Goal: Task Accomplishment & Management: Use online tool/utility

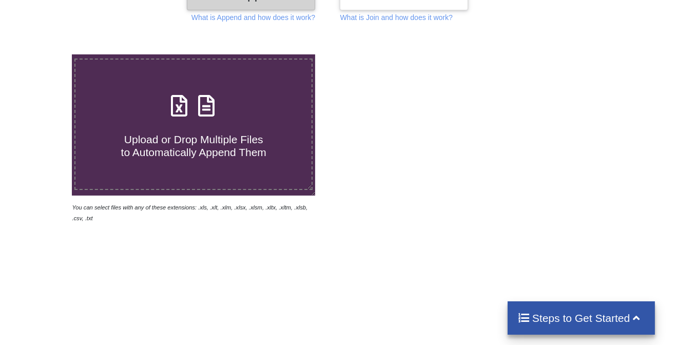
scroll to position [153, 0]
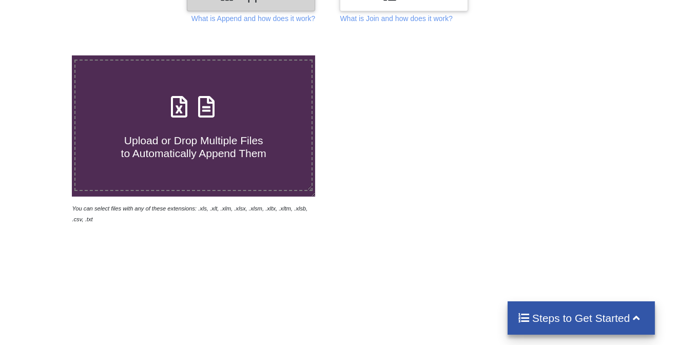
click at [185, 123] on h4 "Upload or Drop Multiple Files to Automatically Append Them" at bounding box center [193, 140] width 236 height 39
click at [45, 55] on input "Upload or Drop Multiple Files to Automatically Append Them" at bounding box center [45, 55] width 0 height 0
type input "C:\fakepath\Soil Health Card - 2025-09-16T113706.526.xlsx"
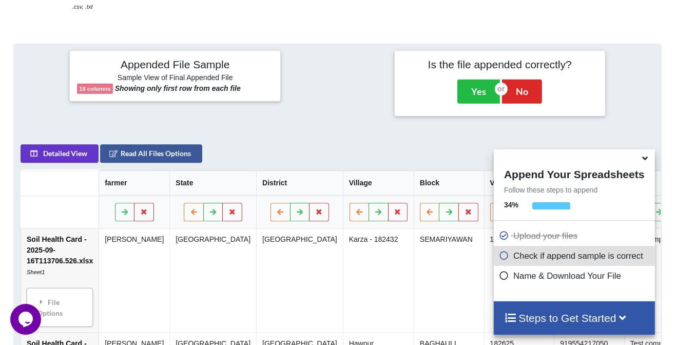
scroll to position [346, 0]
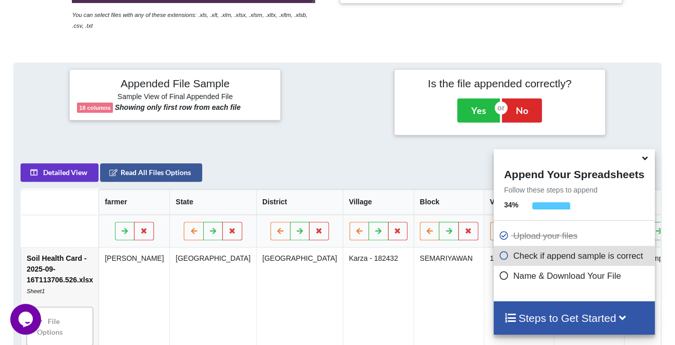
click at [642, 161] on icon at bounding box center [644, 156] width 11 height 9
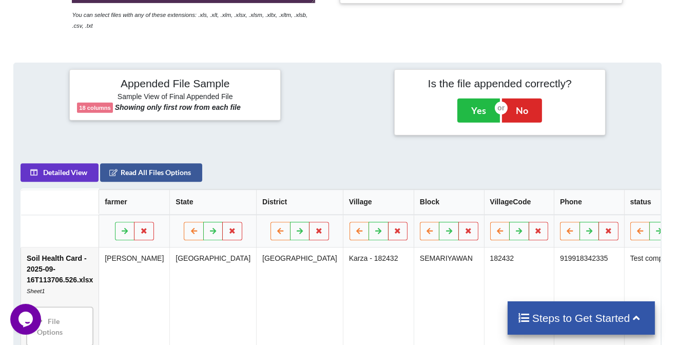
click at [583, 316] on h4 "Steps to Get Started" at bounding box center [581, 317] width 127 height 13
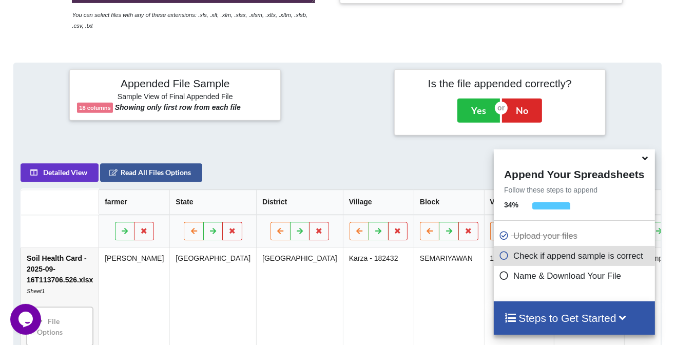
click at [583, 316] on h4 "Steps to Get Started" at bounding box center [574, 317] width 140 height 13
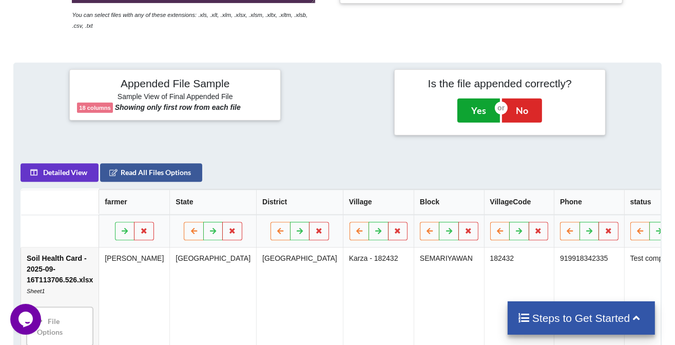
click at [483, 99] on button "Yes" at bounding box center [478, 111] width 43 height 24
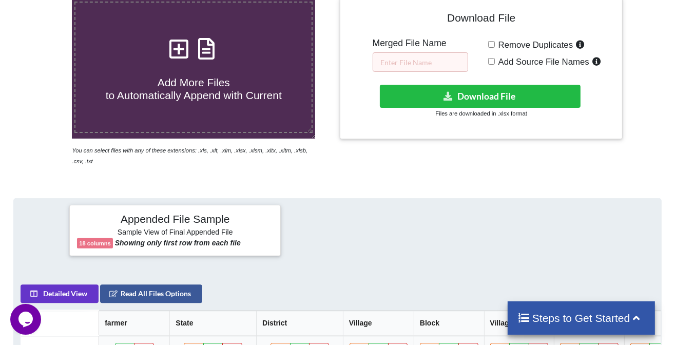
scroll to position [208, 0]
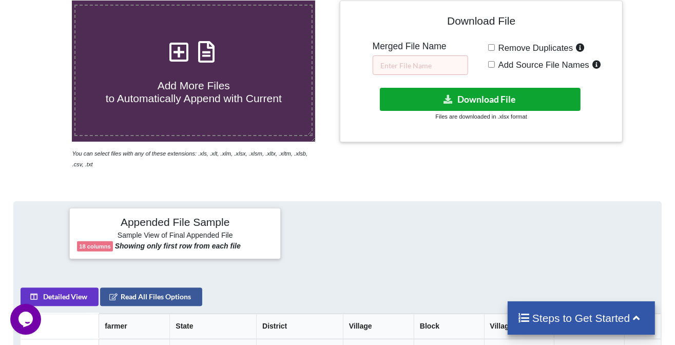
click at [483, 95] on button "Download File" at bounding box center [480, 99] width 200 height 23
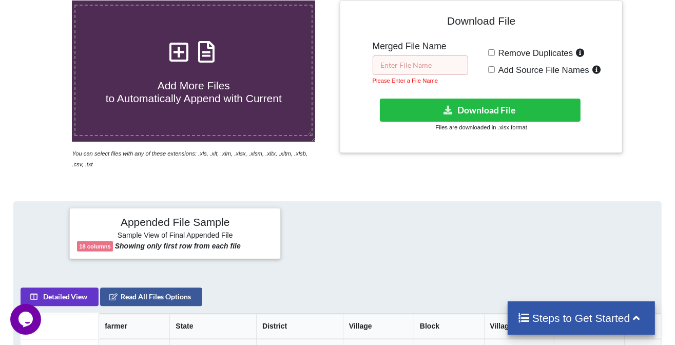
click at [423, 70] on input "text" at bounding box center [420, 64] width 95 height 19
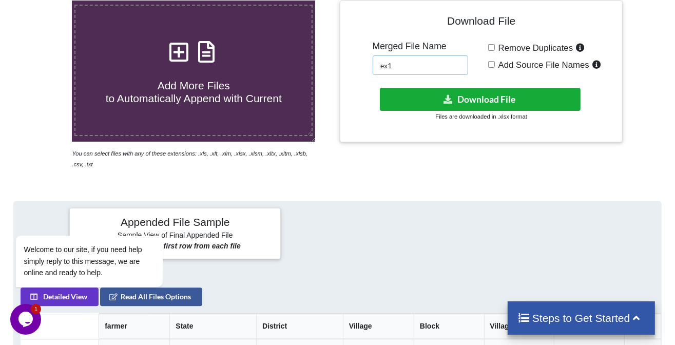
type input "ex1"
click at [459, 106] on button "Download File" at bounding box center [480, 99] width 200 height 23
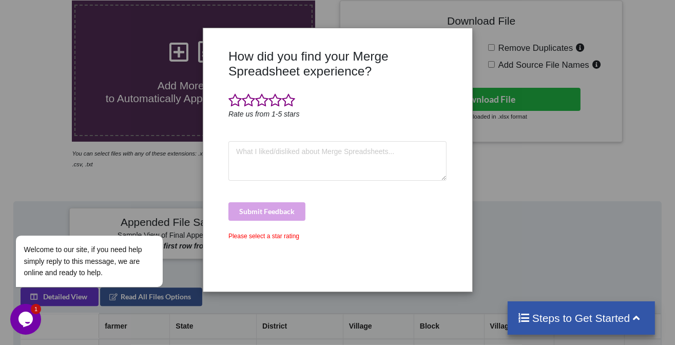
click at [597, 152] on div "How did you find your Merge Spreadsheet experience? Rate us from 1-5 stars Subm…" at bounding box center [337, 172] width 675 height 345
click at [289, 104] on span at bounding box center [288, 100] width 13 height 14
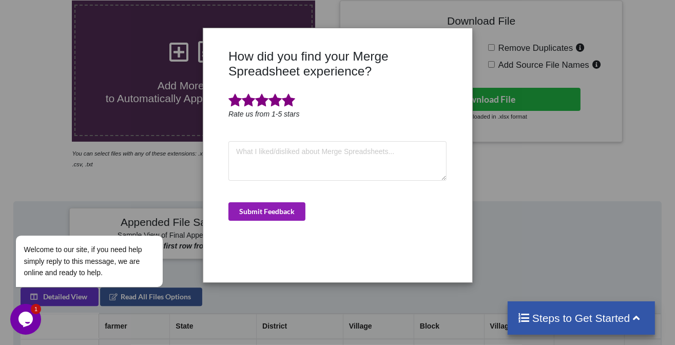
click at [264, 214] on button "Submit Feedback" at bounding box center [266, 211] width 77 height 18
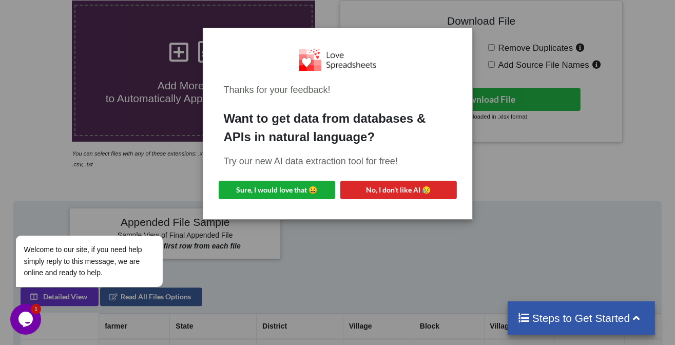
click at [272, 172] on div "Thanks for your feedback! Want to get data from databases & APIs in natural lan…" at bounding box center [337, 123] width 252 height 175
click at [274, 198] on button "Sure, I would love that 😀" at bounding box center [277, 190] width 116 height 18
click at [558, 176] on div "Thanks for your feedback! Want to get data from databases & APIs in natural lan…" at bounding box center [337, 172] width 675 height 345
click at [26, 309] on button "Opens Chat This icon Opens the chat window." at bounding box center [25, 318] width 31 height 31
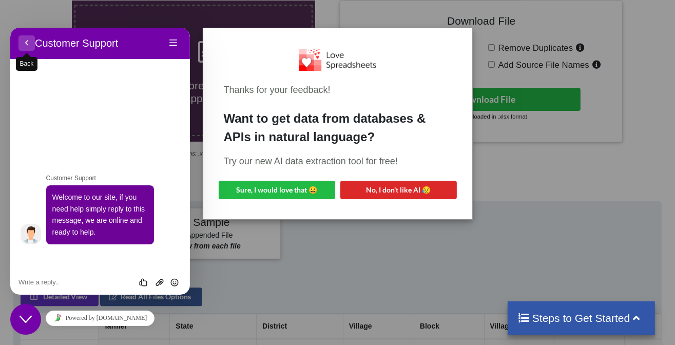
click at [28, 46] on button "Back" at bounding box center [26, 42] width 16 height 15
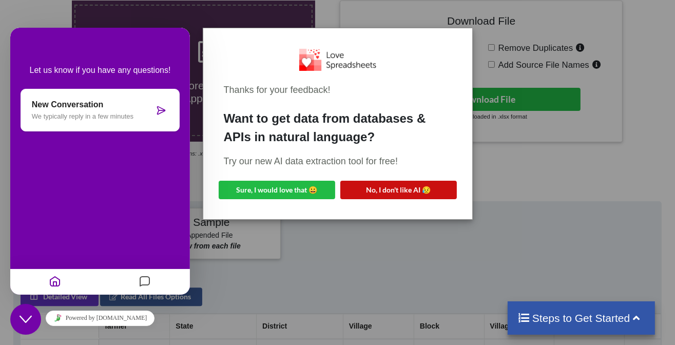
click at [369, 190] on button "No, I don't like AI 😥" at bounding box center [398, 190] width 116 height 18
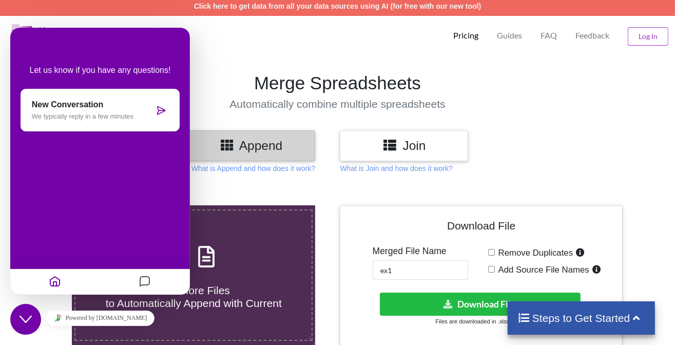
scroll to position [3, 0]
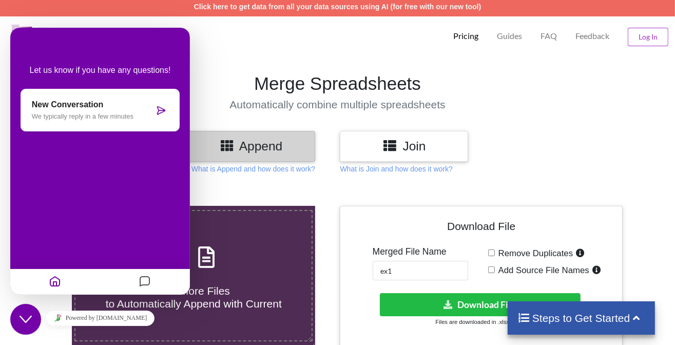
click at [34, 314] on div "Close Chat This icon closes the chat window." at bounding box center [25, 319] width 31 height 12
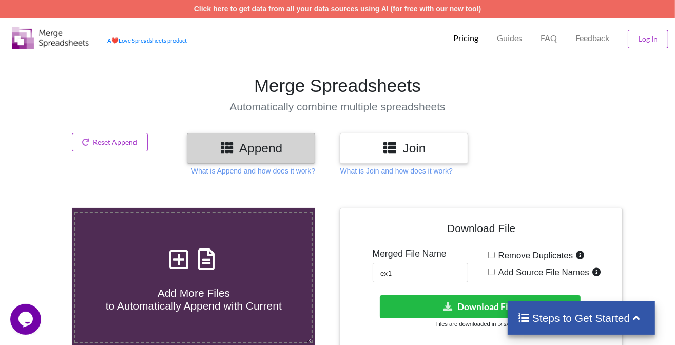
scroll to position [0, 0]
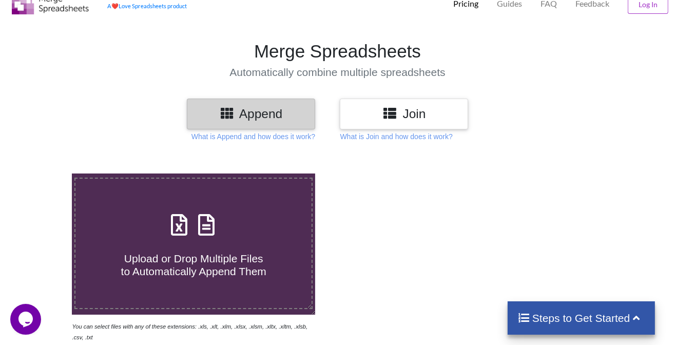
scroll to position [51, 0]
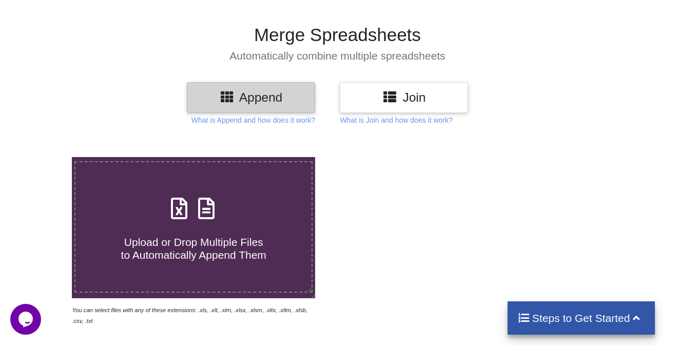
click at [199, 255] on span "Upload or Drop Multiple Files to Automatically Append Them" at bounding box center [193, 248] width 145 height 25
click at [45, 157] on input "Upload or Drop Multiple Files to Automatically Append Them" at bounding box center [45, 157] width 0 height 0
type input "C:\fakepath\Soil Health Card - 2025-09-16T121038.300.xlsx"
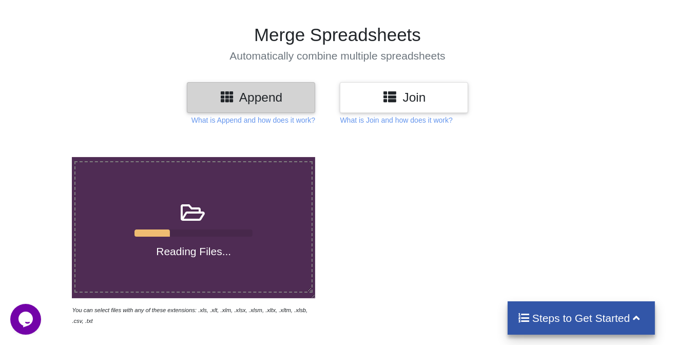
click at [551, 314] on h4 "Steps to Get Started" at bounding box center [581, 317] width 127 height 13
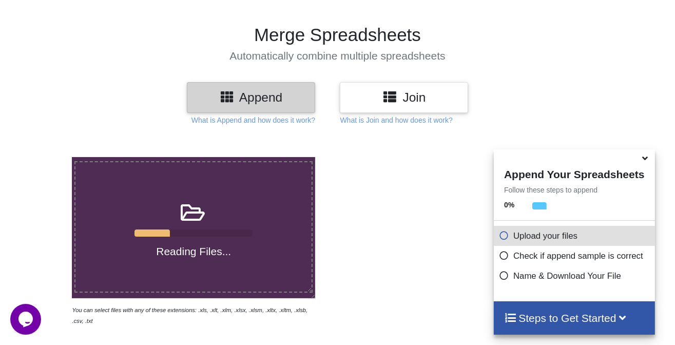
click at [501, 238] on icon at bounding box center [504, 233] width 10 height 9
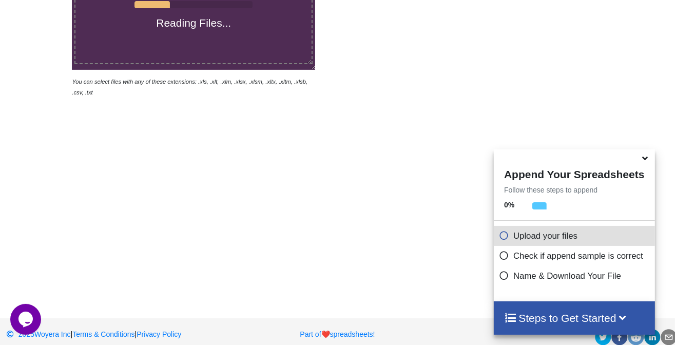
scroll to position [177, 0]
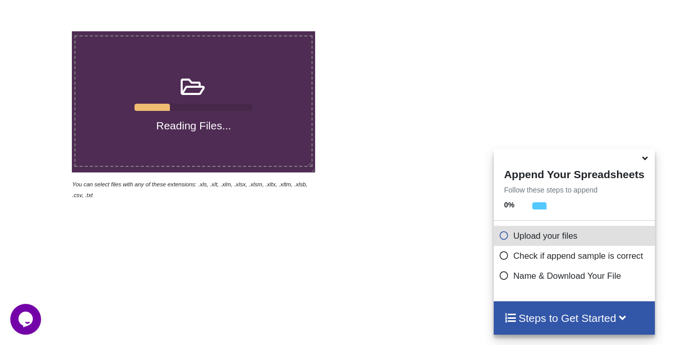
click at [224, 116] on div "Reading Files..." at bounding box center [193, 101] width 236 height 61
click at [45, 31] on input "Reading Files..." at bounding box center [45, 31] width 0 height 0
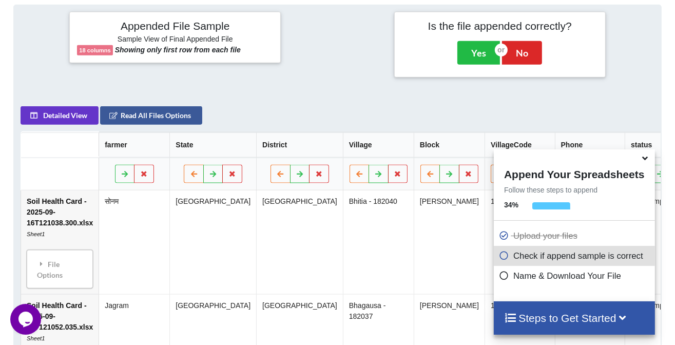
scroll to position [465, 0]
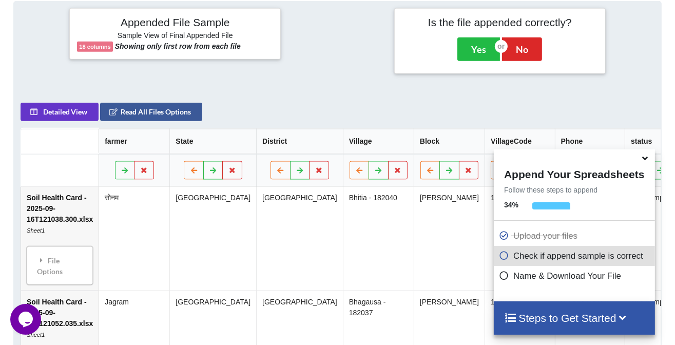
click at [421, 228] on td "BELHAR KALA" at bounding box center [449, 238] width 71 height 104
click at [642, 160] on icon at bounding box center [644, 156] width 11 height 9
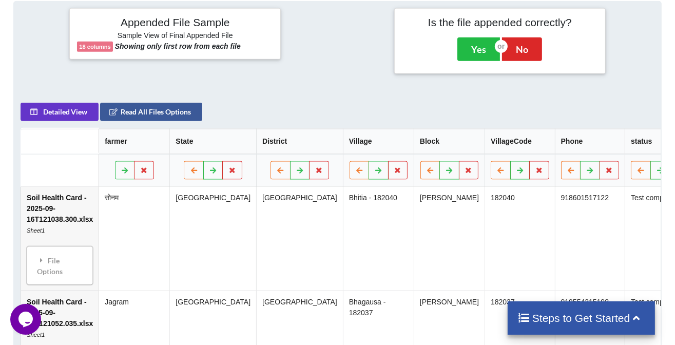
click at [575, 315] on h4 "Steps to Get Started" at bounding box center [581, 317] width 127 height 13
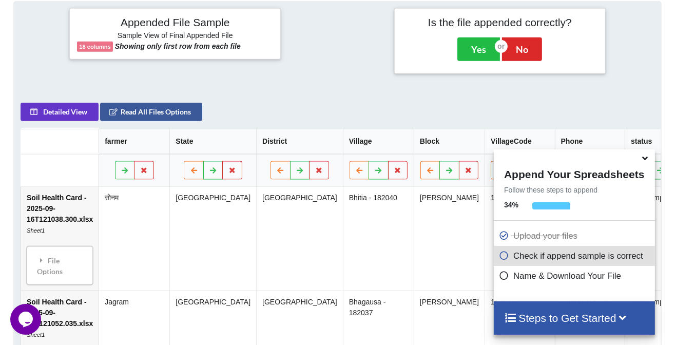
click at [499, 255] on icon at bounding box center [504, 253] width 10 height 9
click at [501, 254] on icon at bounding box center [504, 253] width 10 height 9
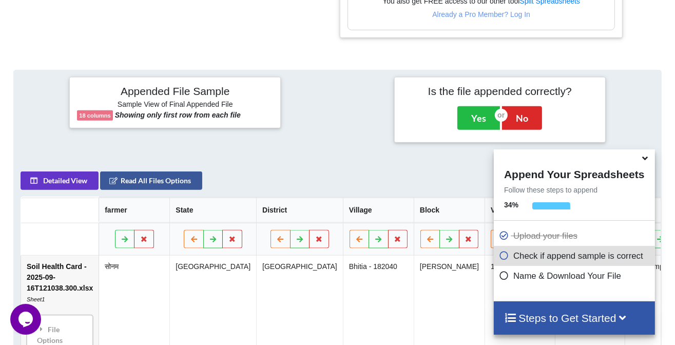
scroll to position [414, 0]
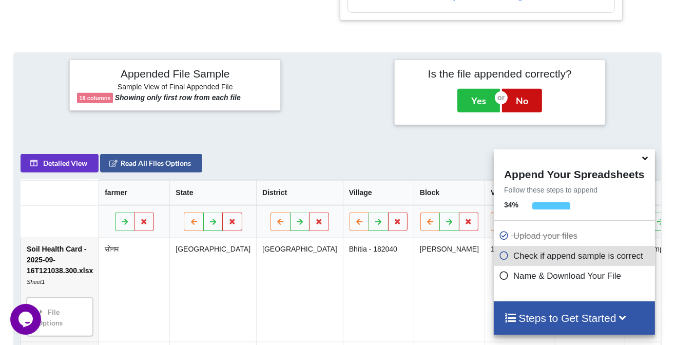
click at [530, 102] on button "No" at bounding box center [522, 101] width 40 height 24
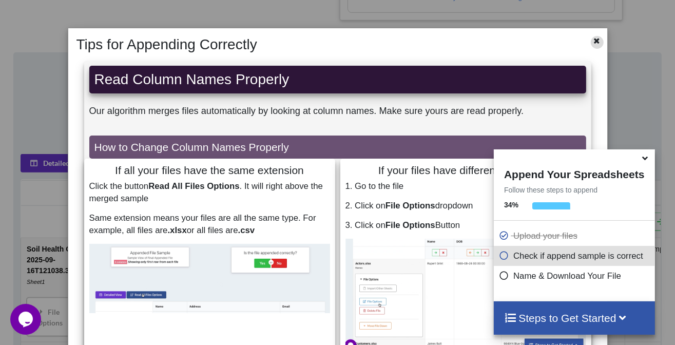
click at [591, 45] on div at bounding box center [597, 42] width 13 height 13
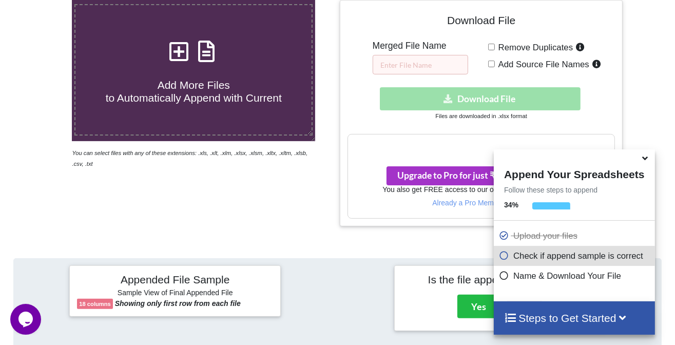
scroll to position [209, 0]
click at [492, 45] on input "Remove Duplicates" at bounding box center [491, 46] width 7 height 7
checkbox input "true"
click at [495, 63] on span "Add Source File Names" at bounding box center [542, 64] width 94 height 10
click at [495, 63] on input "Add Source File Names" at bounding box center [491, 63] width 7 height 7
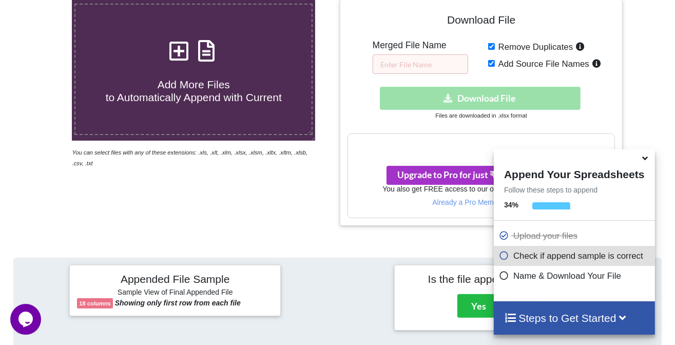
checkbox input "true"
click at [430, 60] on input "text" at bounding box center [420, 63] width 95 height 19
type input "ex20"
click at [437, 96] on div "Download hidden Download File" at bounding box center [480, 98] width 267 height 23
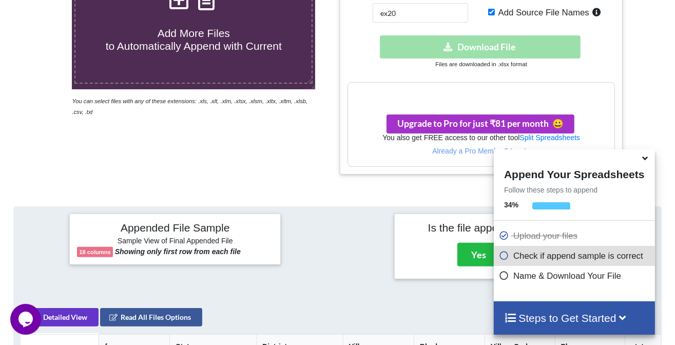
click at [641, 160] on icon at bounding box center [644, 156] width 11 height 9
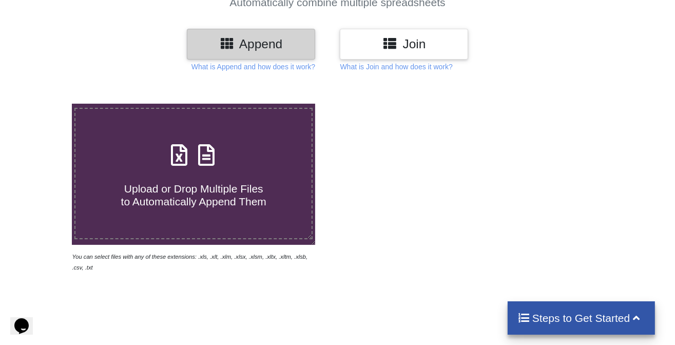
scroll to position [154, 0]
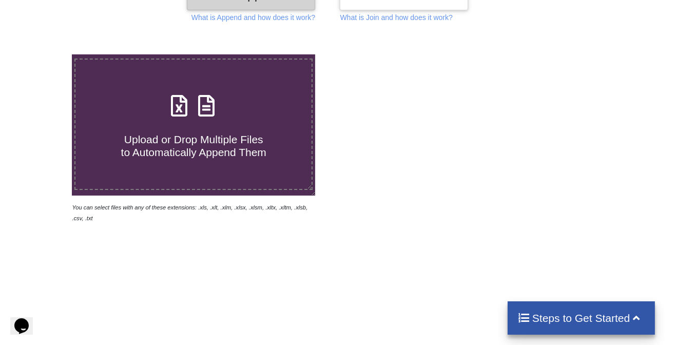
click at [159, 137] on span "Upload or Drop Multiple Files to Automatically Append Them" at bounding box center [193, 145] width 145 height 25
click at [45, 54] on input "Upload or Drop Multiple Files to Automatically Append Them" at bounding box center [45, 54] width 0 height 0
type input "C:\fakepath\Soil Health Card - 2025-09-16T121038.300.xlsx"
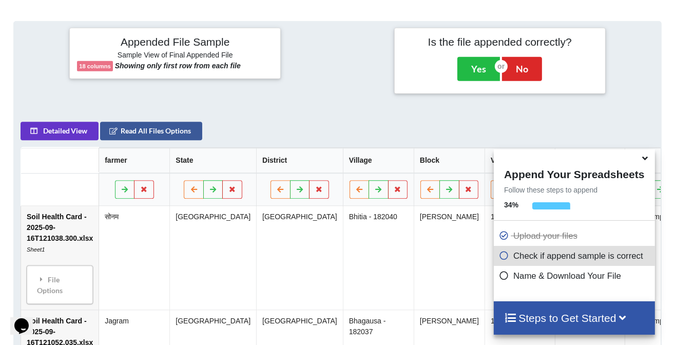
scroll to position [398, 0]
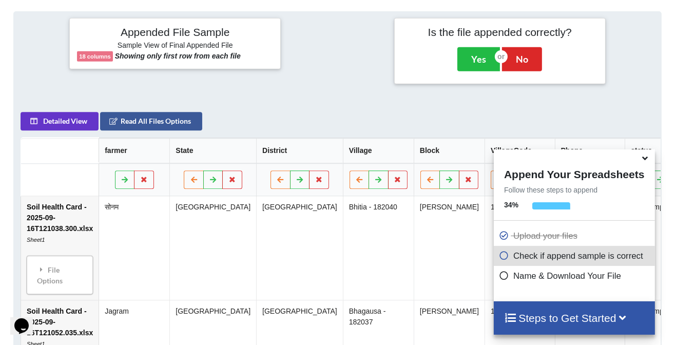
click at [554, 319] on h4 "Steps to Get Started" at bounding box center [574, 317] width 140 height 13
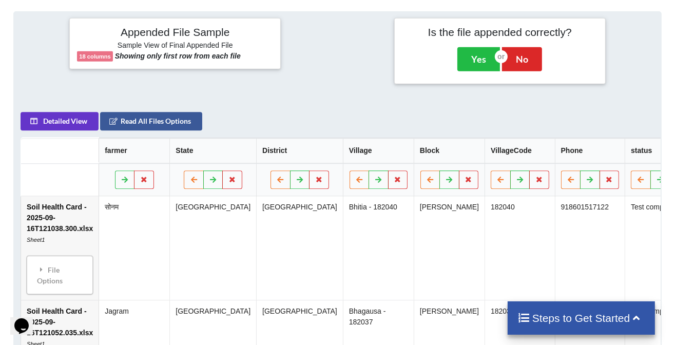
click at [554, 319] on h4 "Steps to Get Started" at bounding box center [581, 317] width 127 height 13
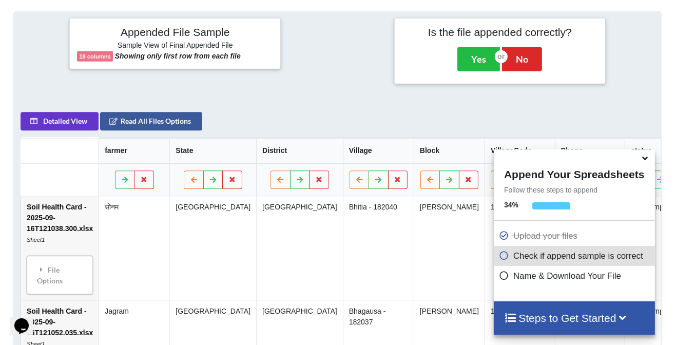
click at [554, 319] on h4 "Steps to Get Started" at bounding box center [574, 317] width 140 height 13
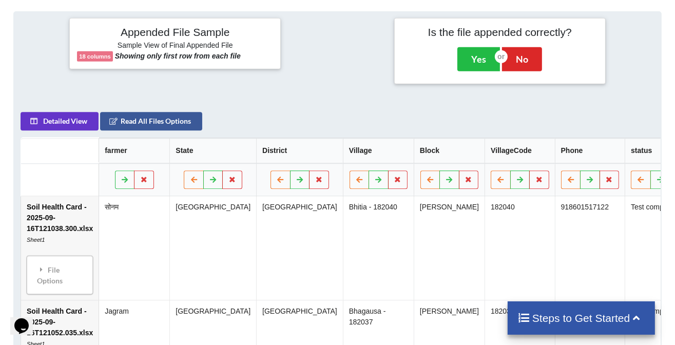
click at [554, 319] on h4 "Steps to Get Started" at bounding box center [581, 317] width 127 height 13
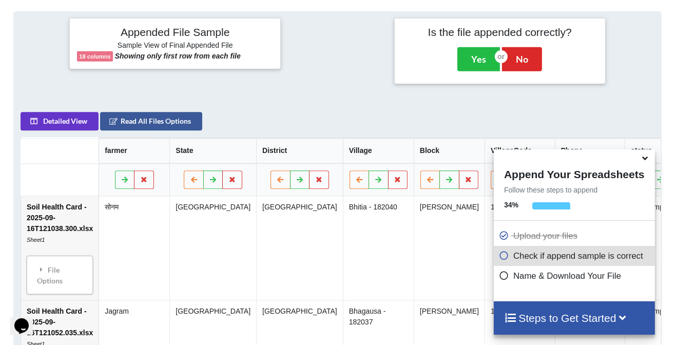
click at [502, 258] on icon at bounding box center [504, 253] width 10 height 9
click at [502, 276] on icon at bounding box center [504, 273] width 10 height 9
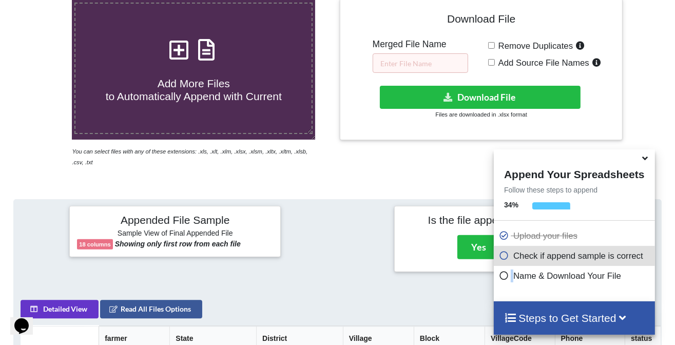
scroll to position [192, 0]
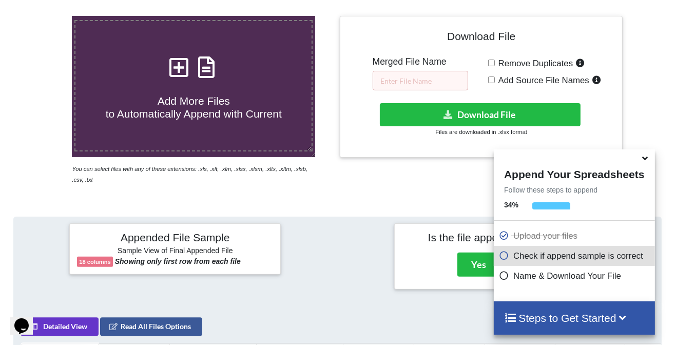
click at [496, 61] on span "Remove Duplicates" at bounding box center [534, 63] width 79 height 10
click at [495, 61] on input "Remove Duplicates" at bounding box center [491, 63] width 7 height 7
checkbox input "true"
click at [496, 77] on span "Add Source File Names" at bounding box center [542, 80] width 94 height 10
click at [495, 77] on input "Add Source File Names" at bounding box center [491, 79] width 7 height 7
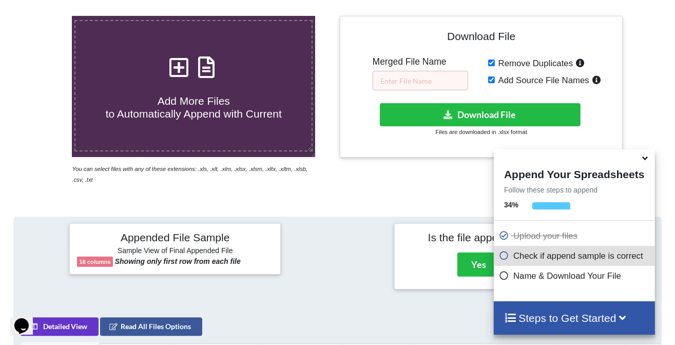
checkbox input "true"
click at [413, 90] on div "Download File Merged File Name Remove Duplicates Add Source File Names Download…" at bounding box center [480, 87] width 267 height 127
click at [413, 88] on input "text" at bounding box center [420, 80] width 95 height 19
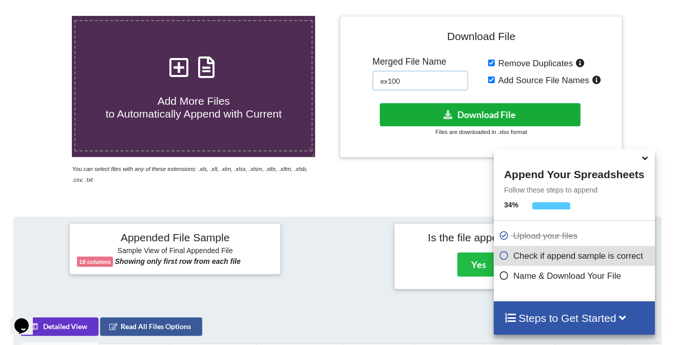
type input "ex100"
click at [480, 119] on button "Download File" at bounding box center [480, 114] width 200 height 23
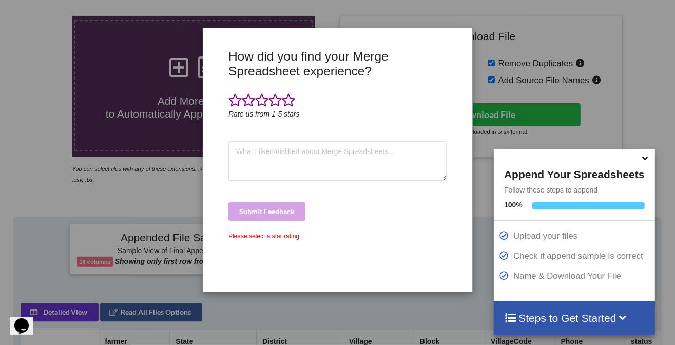
click at [449, 50] on div at bounding box center [460, 167] width 23 height 236
click at [435, 44] on div "How did you find your Merge Spreadsheet experience? Rate us from 1-5 stars Subm…" at bounding box center [338, 160] width 268 height 248
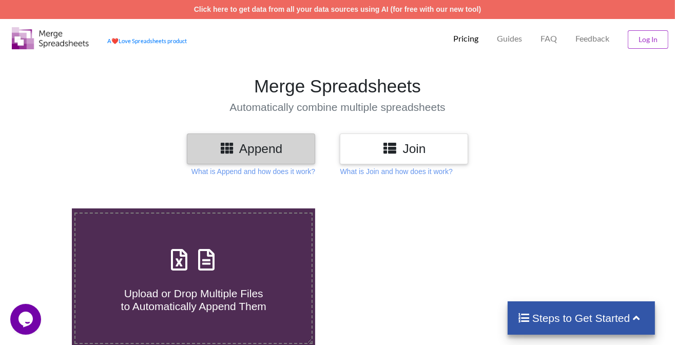
click at [127, 291] on h4 "Upload or Drop Multiple Files to Automatically Append Them" at bounding box center [193, 293] width 236 height 39
click at [45, 208] on input "Upload or Drop Multiple Files to Automatically Append Them" at bounding box center [45, 208] width 0 height 0
type input "C:\fakepath\Soil Health Card - 2025-09-16T121452.928.xlsx"
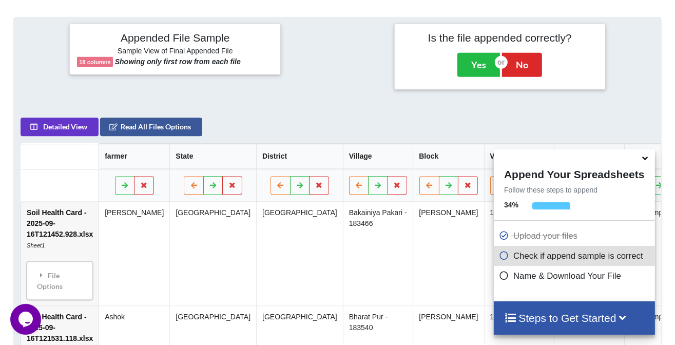
scroll to position [398, 0]
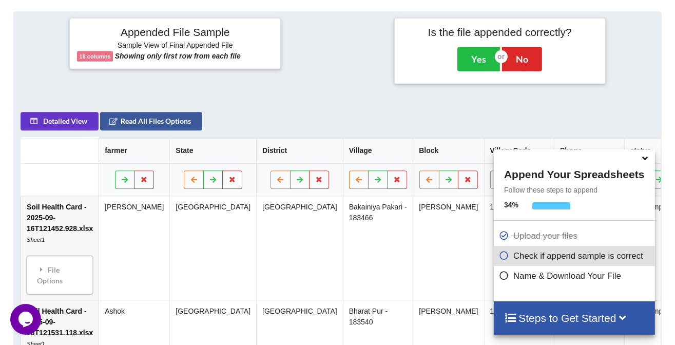
click at [644, 161] on icon at bounding box center [644, 156] width 11 height 9
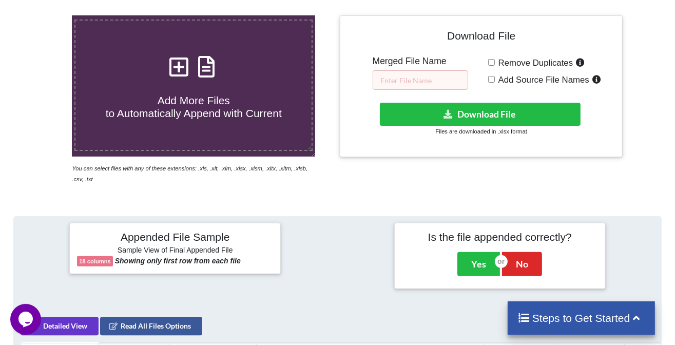
scroll to position [192, 0]
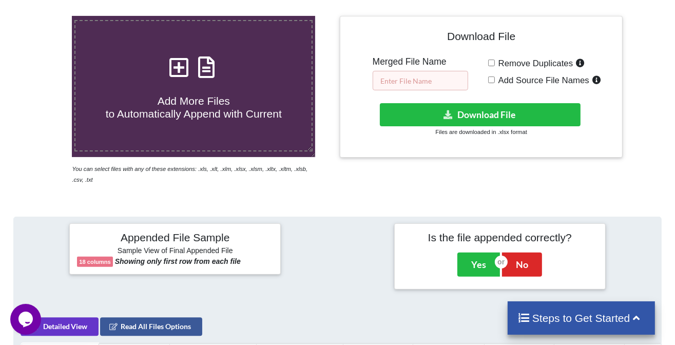
click at [416, 73] on input "text" at bounding box center [420, 80] width 95 height 19
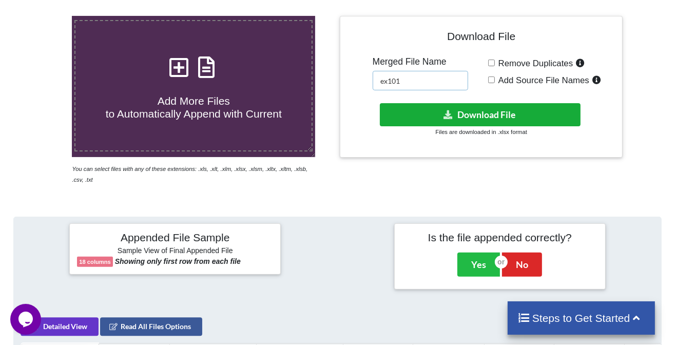
type input "ex101"
click at [462, 108] on button "Download File" at bounding box center [480, 114] width 200 height 23
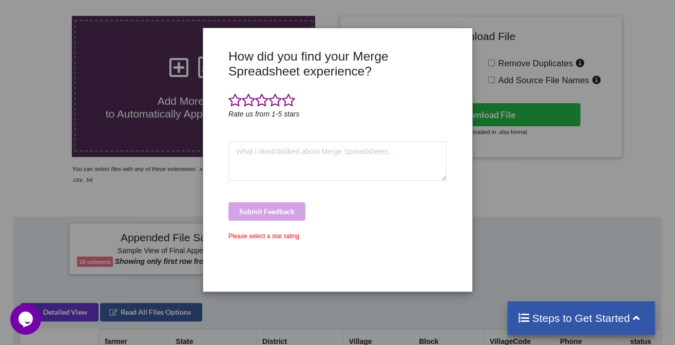
click at [460, 43] on div "How did you find your Merge Spreadsheet experience? Rate us from 1-5 stars Subm…" at bounding box center [338, 160] width 268 height 248
click at [556, 186] on div "How did you find your Merge Spreadsheet experience? Rate us from 1-5 stars Subm…" at bounding box center [337, 172] width 675 height 345
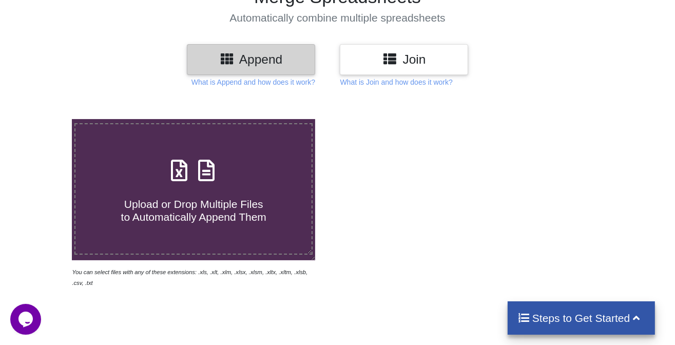
click at [189, 180] on span at bounding box center [193, 171] width 54 height 24
click at [45, 119] on input "Upload or Drop Multiple Files to Automatically Append Them" at bounding box center [45, 119] width 0 height 0
type input "C:\fakepath\Soil Health Card - 2025-09-16T125236.378.xlsx"
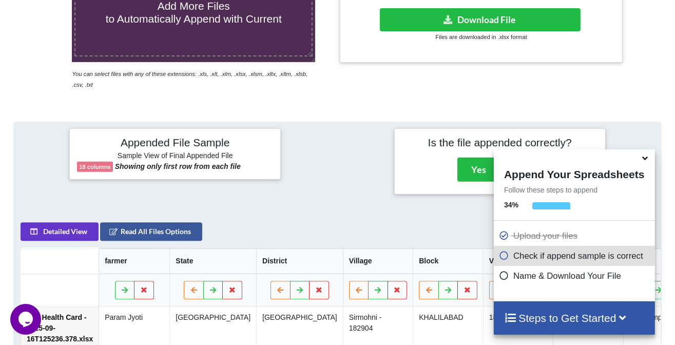
scroll to position [398, 0]
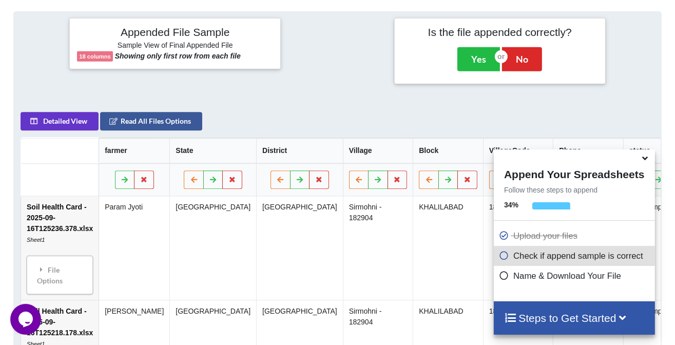
click at [643, 155] on icon at bounding box center [644, 156] width 11 height 9
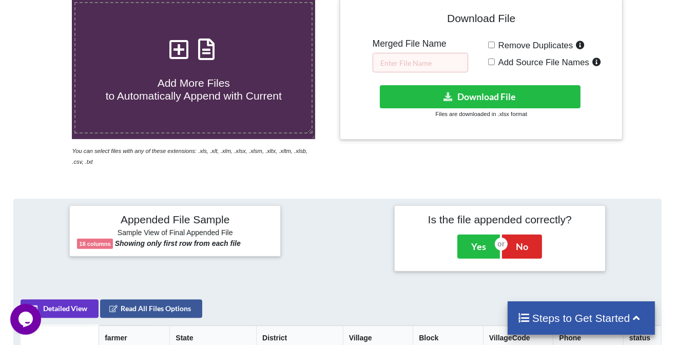
scroll to position [192, 0]
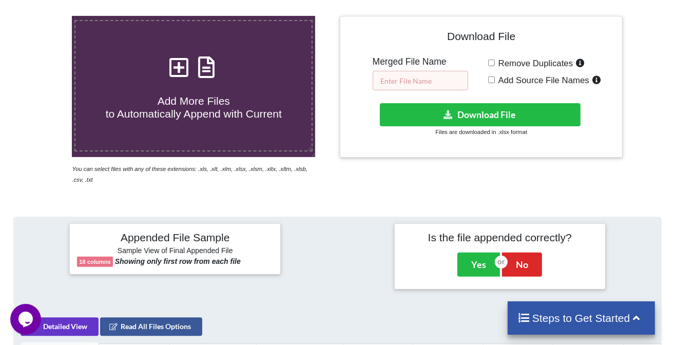
click at [396, 85] on input "text" at bounding box center [420, 80] width 95 height 19
type input "khali"
click at [493, 63] on input "Remove Duplicates" at bounding box center [491, 63] width 7 height 7
checkbox input "true"
click at [491, 80] on input "Add Source File Names" at bounding box center [491, 79] width 7 height 7
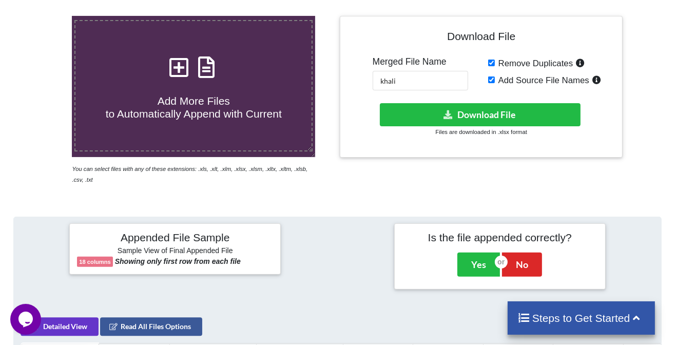
checkbox input "true"
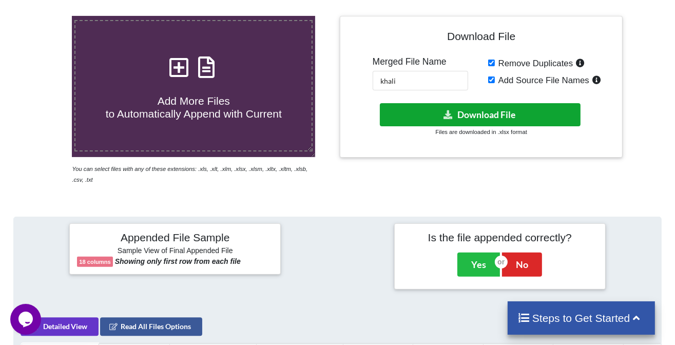
click at [484, 109] on button "Download File" at bounding box center [480, 114] width 200 height 23
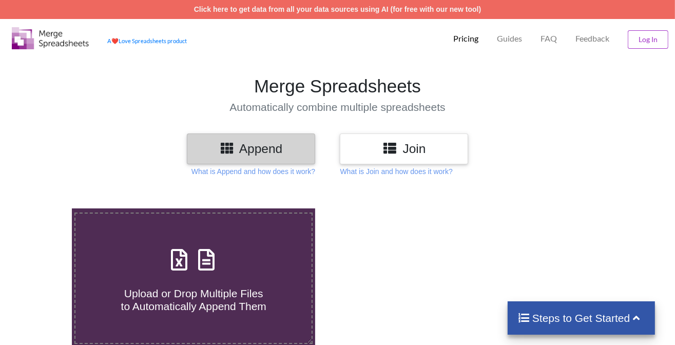
click at [230, 272] on div "Upload or Drop Multiple Files to Automatically Append Them" at bounding box center [193, 278] width 236 height 69
click at [45, 208] on input "Upload or Drop Multiple Files to Automatically Append Them" at bounding box center [45, 208] width 0 height 0
type input "C:\fakepath\Soil Health Card - 2025-09-16T125808.757.xlsx"
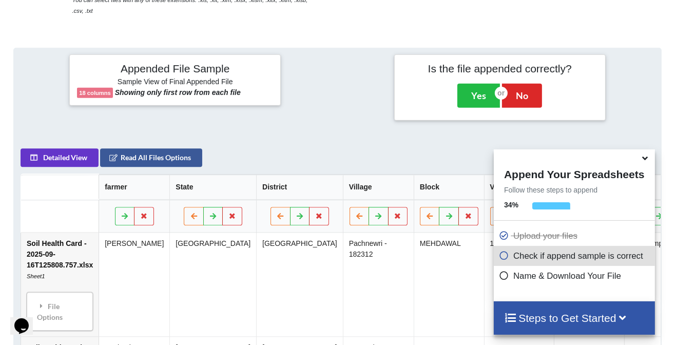
scroll to position [398, 0]
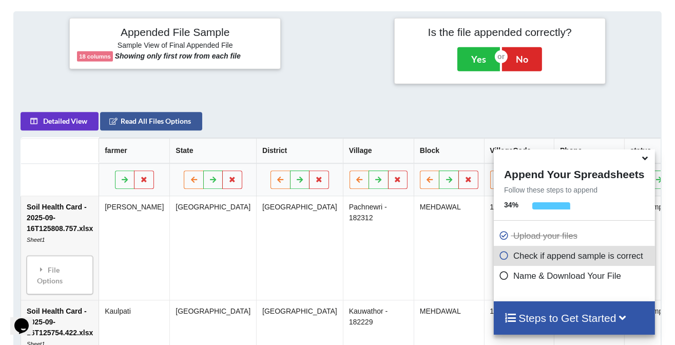
click at [645, 161] on icon at bounding box center [644, 156] width 11 height 9
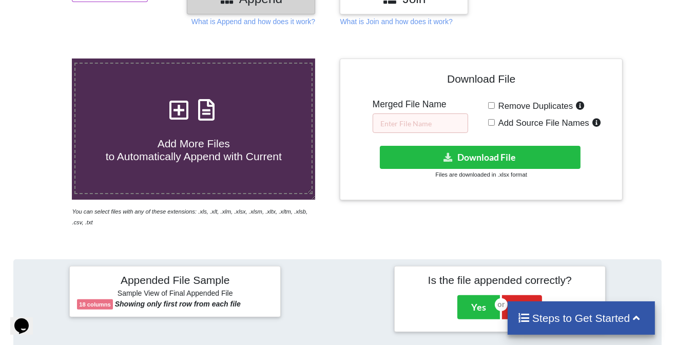
scroll to position [141, 0]
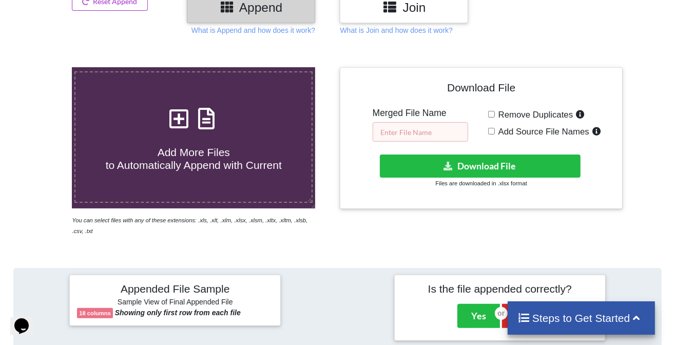
click at [438, 136] on input "text" at bounding box center [420, 131] width 95 height 19
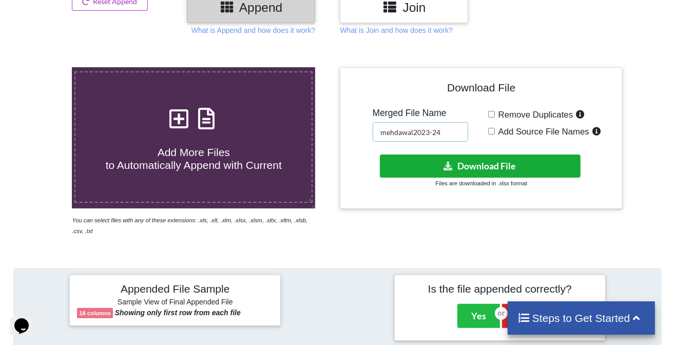
type input "mehdawal2023-24"
click at [440, 162] on button "Download File" at bounding box center [480, 165] width 200 height 23
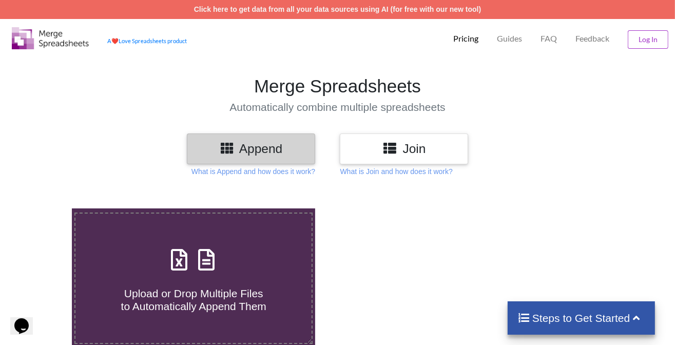
click at [265, 264] on div "Upload or Drop Multiple Files to Automatically Append Them" at bounding box center [193, 278] width 236 height 69
click at [45, 208] on input "Upload or Drop Multiple Files to Automatically Append Them" at bounding box center [45, 208] width 0 height 0
type input "C:\fakepath\Soil Health Card - 2025-09-16T130805.207.xlsx"
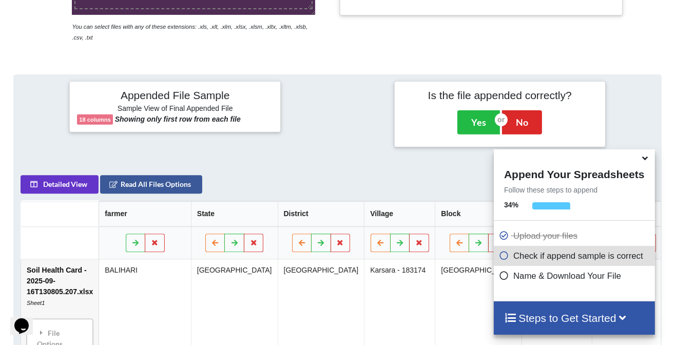
scroll to position [192, 0]
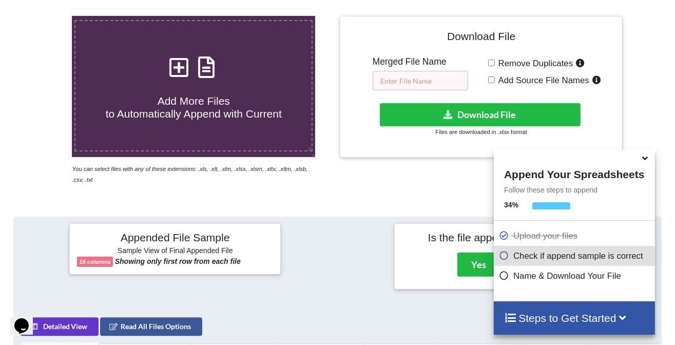
click at [398, 79] on input "text" at bounding box center [420, 80] width 95 height 19
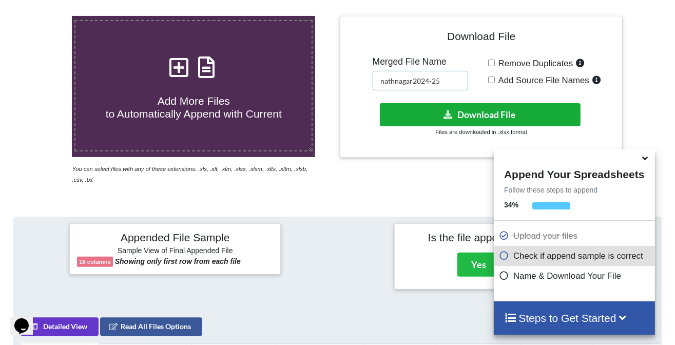
type input "nathnagar2024-25"
click at [446, 120] on button "Download File" at bounding box center [480, 114] width 200 height 23
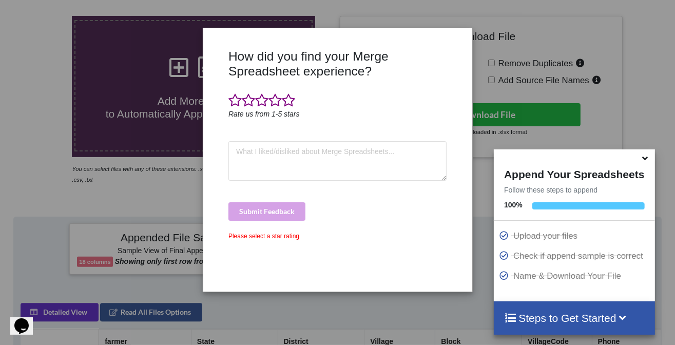
click at [642, 161] on icon at bounding box center [644, 156] width 11 height 9
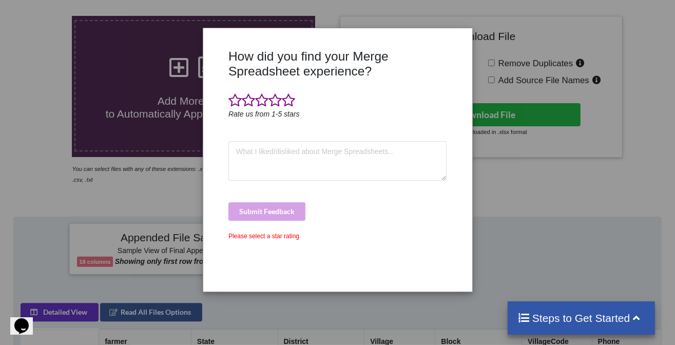
click at [632, 168] on div "How did you find your Merge Spreadsheet experience? Rate us from 1-5 stars Subm…" at bounding box center [337, 172] width 675 height 345
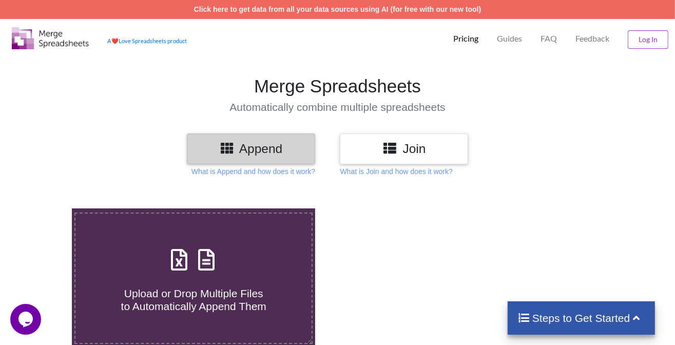
click at [228, 275] on h4 "Upload or Drop Multiple Files to Automatically Append Them" at bounding box center [193, 293] width 236 height 39
click at [45, 208] on input "Upload or Drop Multiple Files to Automatically Append Them" at bounding box center [45, 208] width 0 height 0
type input "C:\fakepath\Soil Health Card - 2025-09-16T131503.194.xlsx"
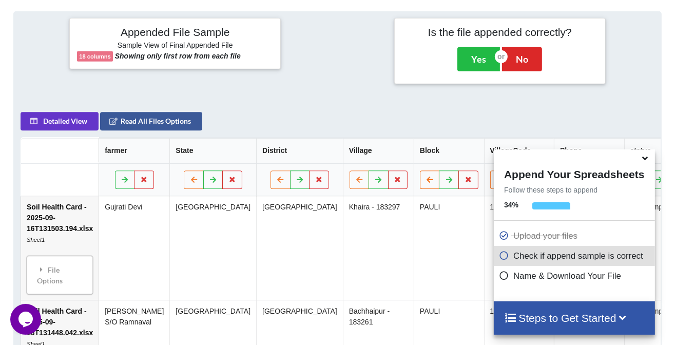
scroll to position [192, 0]
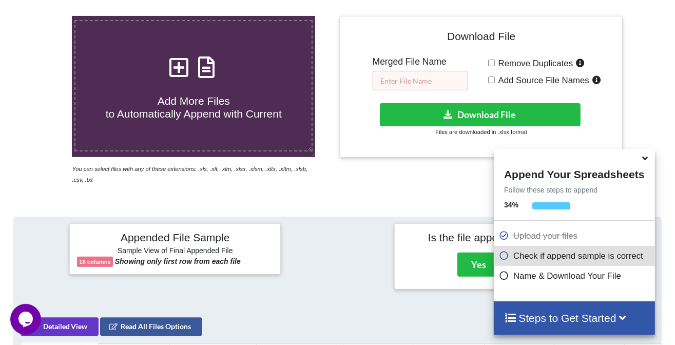
click at [412, 73] on input "text" at bounding box center [420, 80] width 95 height 19
type input "pauli 2024-25"
click at [505, 60] on span "Remove Duplicates" at bounding box center [534, 63] width 79 height 10
click at [495, 60] on input "Remove Duplicates" at bounding box center [491, 63] width 7 height 7
checkbox input "true"
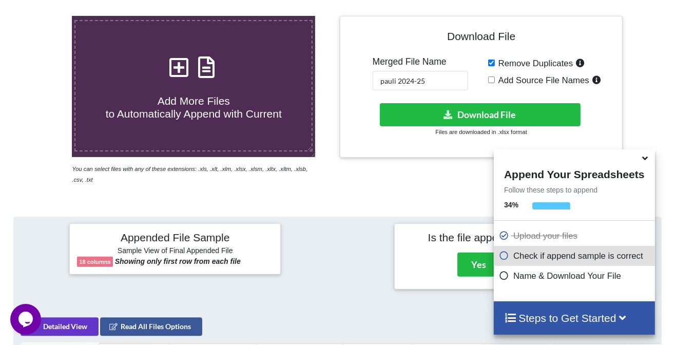
click at [500, 77] on span "Add Source File Names" at bounding box center [542, 80] width 94 height 10
click at [495, 77] on input "Add Source File Names" at bounding box center [491, 79] width 7 height 7
checkbox input "true"
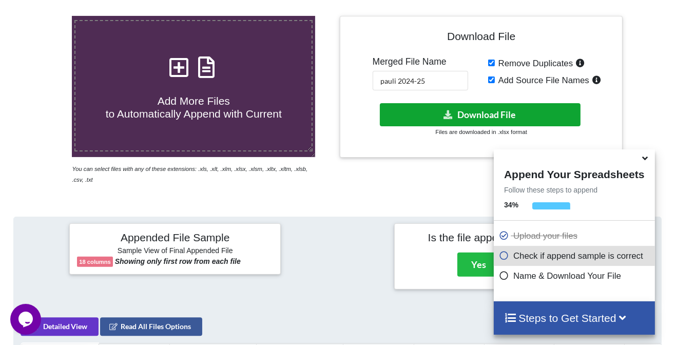
click at [489, 114] on button "Download File" at bounding box center [480, 114] width 200 height 23
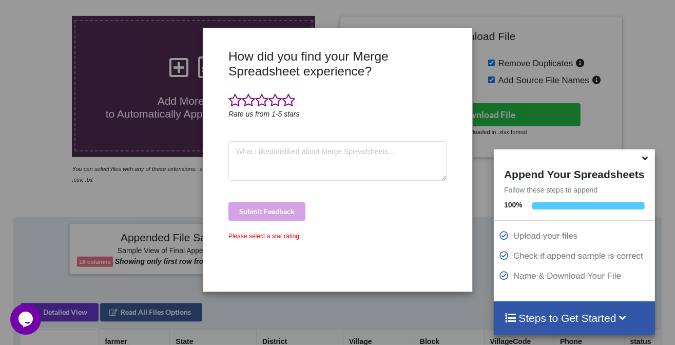
click at [643, 159] on icon at bounding box center [644, 156] width 11 height 9
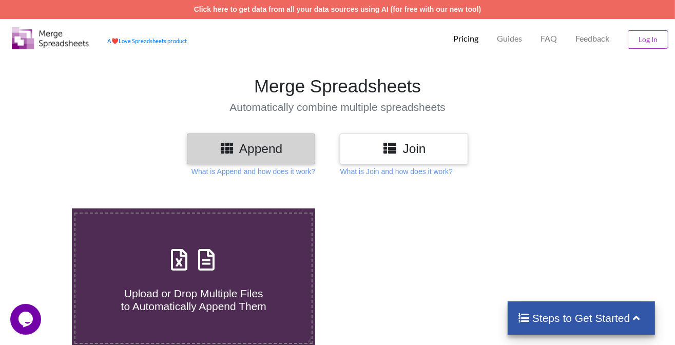
click at [191, 267] on span at bounding box center [193, 260] width 54 height 24
click at [45, 208] on input "Upload or Drop Multiple Files to Automatically Append Them" at bounding box center [45, 208] width 0 height 0
type input "C:\fakepath\Soil Health Card - 2025-09-16T132201.478.xlsx"
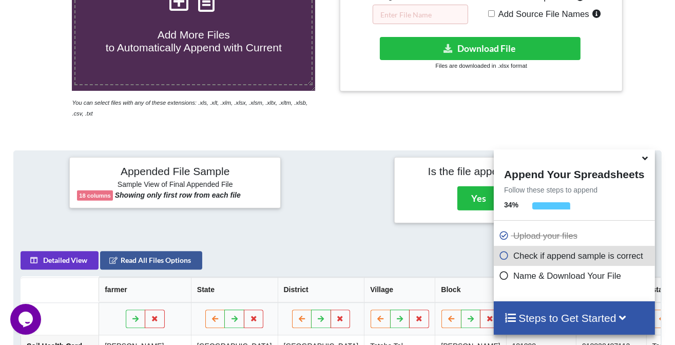
scroll to position [141, 0]
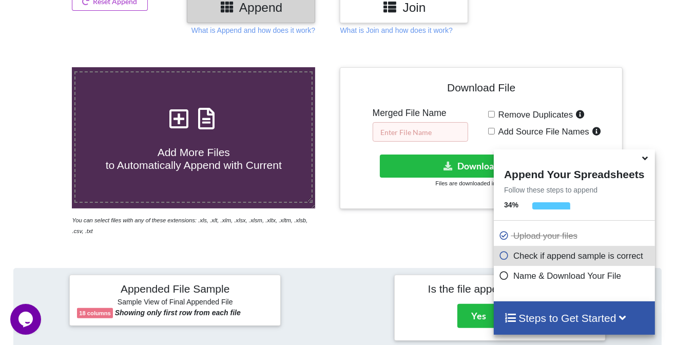
click at [427, 131] on input "text" at bounding box center [420, 131] width 95 height 19
type input "s"
type input "[PERSON_NAME] 2024-25"
click at [492, 113] on input "Remove Duplicates" at bounding box center [491, 114] width 7 height 7
checkbox input "true"
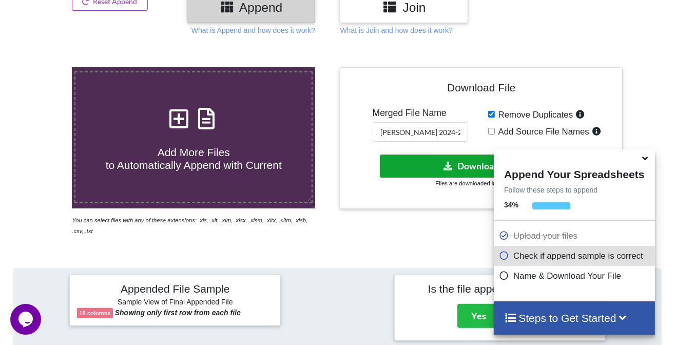
click at [456, 169] on button "Download File" at bounding box center [480, 165] width 200 height 23
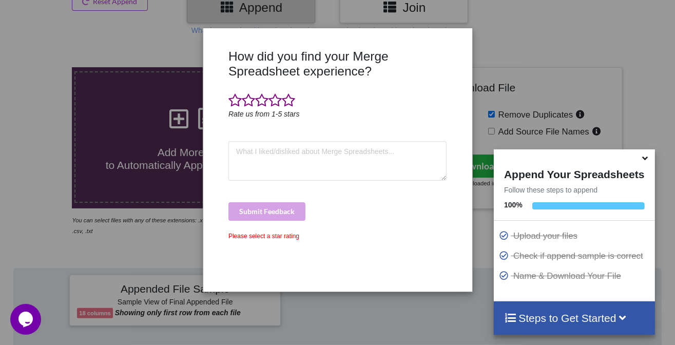
click at [647, 161] on icon at bounding box center [644, 156] width 11 height 9
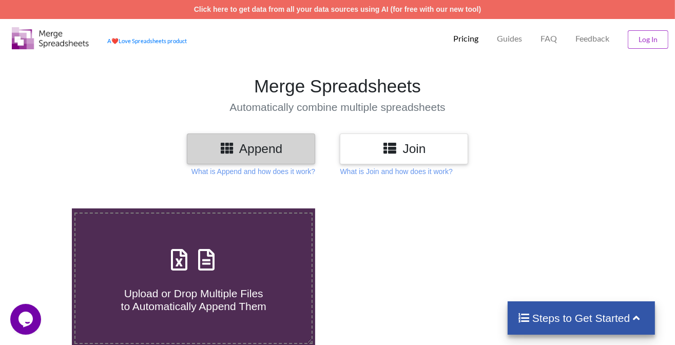
click at [182, 282] on h4 "Upload or Drop Multiple Files to Automatically Append Them" at bounding box center [193, 293] width 236 height 39
click at [45, 208] on input "Upload or Drop Multiple Files to Automatically Append Them" at bounding box center [45, 208] width 0 height 0
type input "C:\fakepath\Soil Health Card - 2025-09-16T132754.233.xlsx"
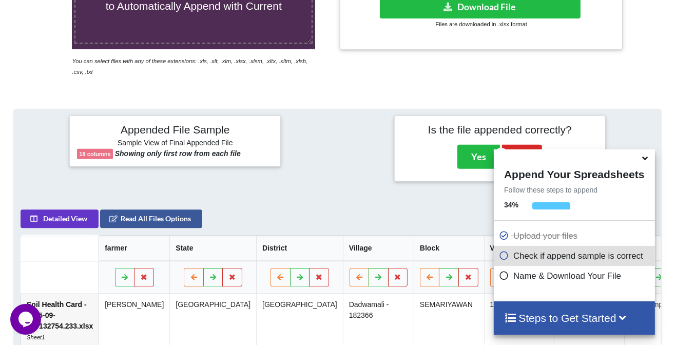
scroll to position [244, 0]
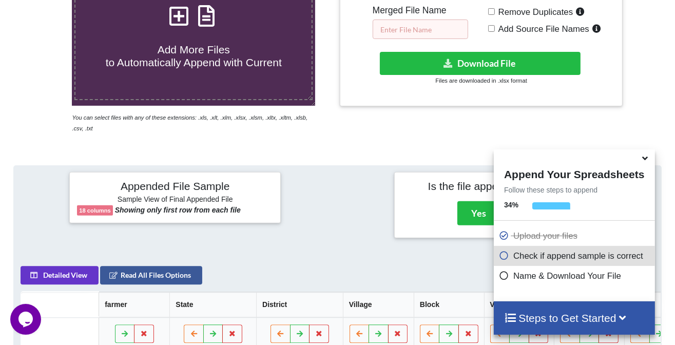
click at [421, 32] on input "text" at bounding box center [420, 28] width 95 height 19
type input "semriyawa"
click at [510, 8] on span "Remove Duplicates" at bounding box center [534, 12] width 79 height 10
click at [495, 8] on input "Remove Duplicates" at bounding box center [491, 11] width 7 height 7
checkbox input "true"
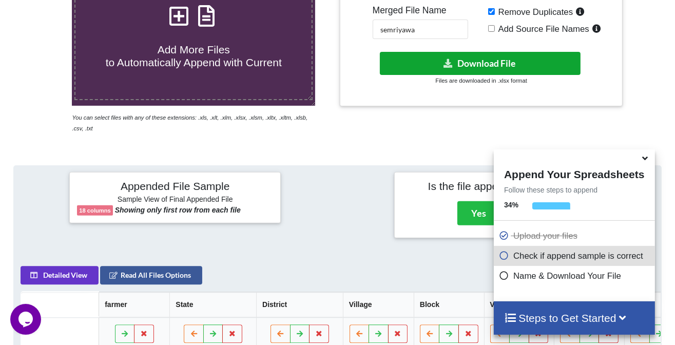
click at [501, 61] on button "Download File" at bounding box center [480, 63] width 200 height 23
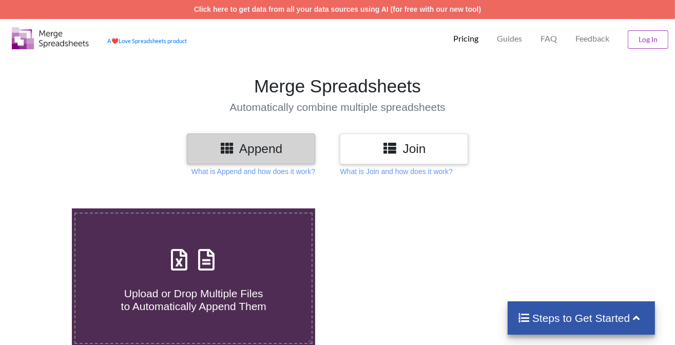
click at [177, 265] on icon at bounding box center [179, 255] width 26 height 22
click at [45, 208] on input "Upload or Drop Multiple Files to Automatically Append Them" at bounding box center [45, 208] width 0 height 0
type input "C:\fakepath\Soil Health Card - 2025-09-16T134226.559.xlsx"
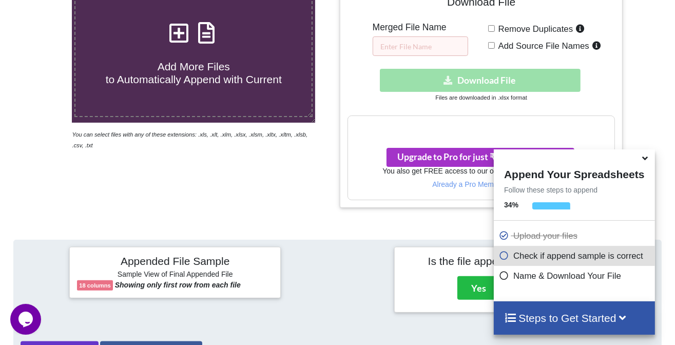
scroll to position [209, 0]
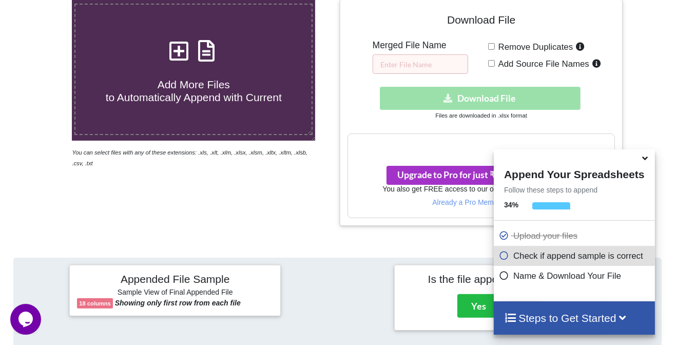
click at [646, 161] on icon at bounding box center [644, 156] width 11 height 9
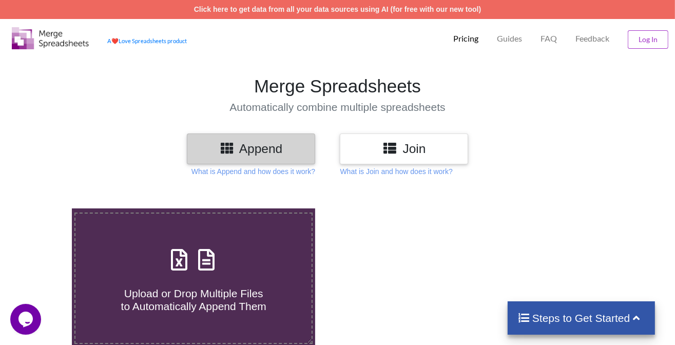
click at [219, 248] on span at bounding box center [193, 260] width 54 height 24
click at [45, 208] on input "Upload or Drop Multiple Files to Automatically Append Them" at bounding box center [45, 208] width 0 height 0
type input "C:\fakepath\Soil Health Card - 2025-09-16T134226.559.xlsx"
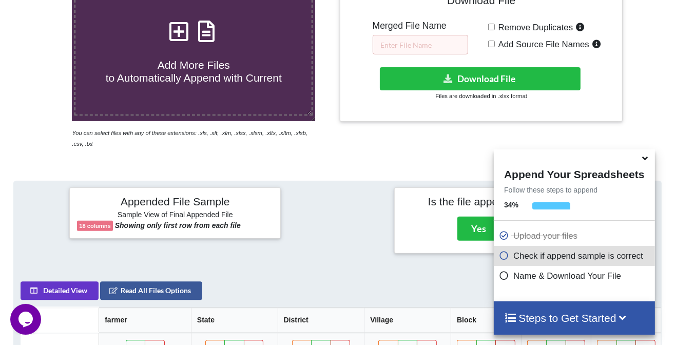
scroll to position [192, 0]
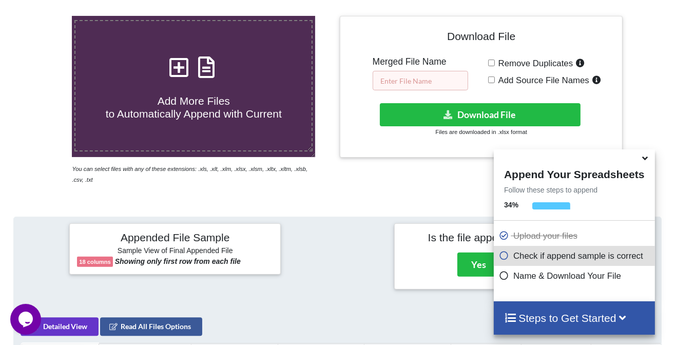
click at [422, 82] on input "text" at bounding box center [420, 80] width 95 height 19
type input "baghauli2025-26"
click at [492, 66] on div "Remove Duplicates Add Source File Names" at bounding box center [551, 73] width 127 height 34
click at [492, 64] on input "Remove Duplicates" at bounding box center [491, 63] width 7 height 7
checkbox input "true"
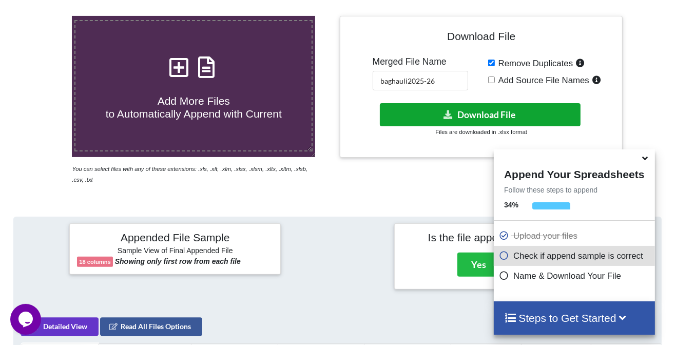
click at [480, 112] on button "Download File" at bounding box center [480, 114] width 200 height 23
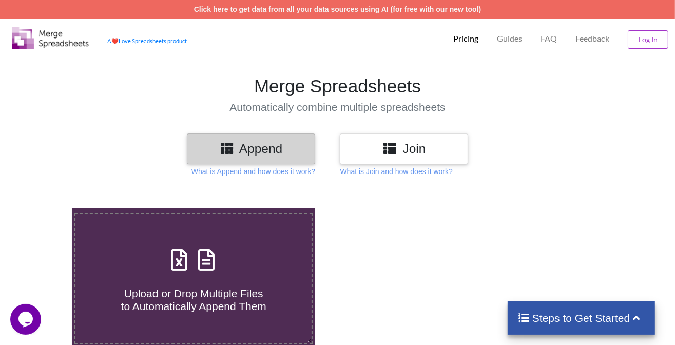
click at [223, 287] on span "Upload or Drop Multiple Files to Automatically Append Them" at bounding box center [193, 299] width 145 height 25
click at [45, 208] on input "Upload or Drop Multiple Files to Automatically Append Them" at bounding box center [45, 208] width 0 height 0
type input "C:\fakepath\Soil Health Card - 2025-09-16T133652.387.xlsx"
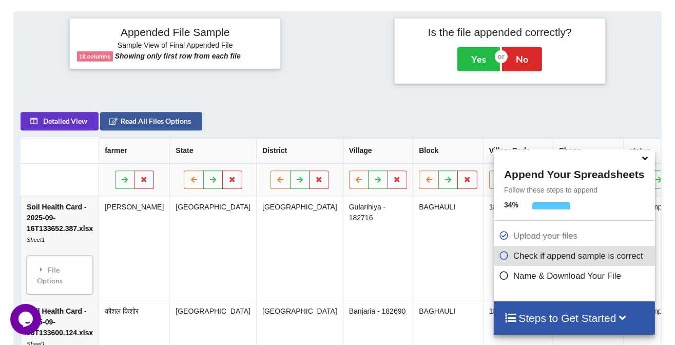
scroll to position [244, 0]
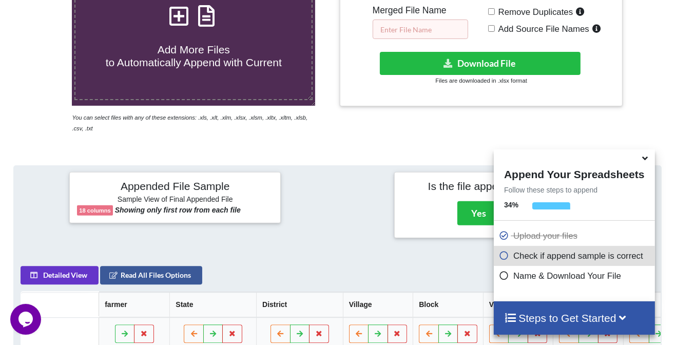
click at [413, 35] on input "text" at bounding box center [420, 28] width 95 height 19
type input "baghauli2025-26 2"
click at [503, 11] on span "Remove Duplicates" at bounding box center [534, 12] width 79 height 10
click at [495, 11] on input "Remove Duplicates" at bounding box center [491, 11] width 7 height 7
checkbox input "true"
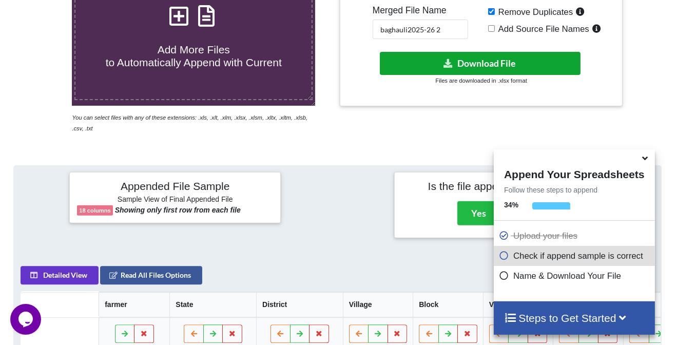
click at [468, 63] on button "Download File" at bounding box center [480, 63] width 200 height 23
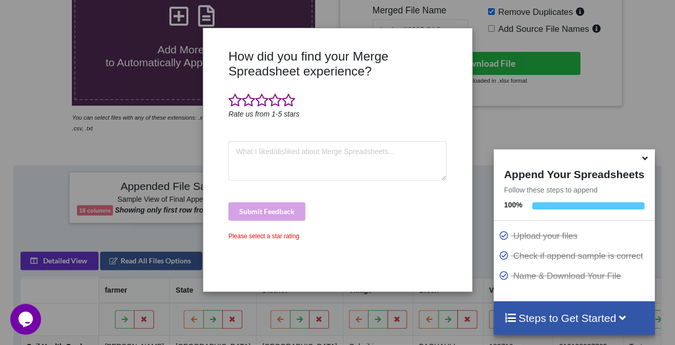
click at [540, 106] on div "How did you find your Merge Spreadsheet experience? Rate us from 1-5 stars Subm…" at bounding box center [337, 172] width 675 height 345
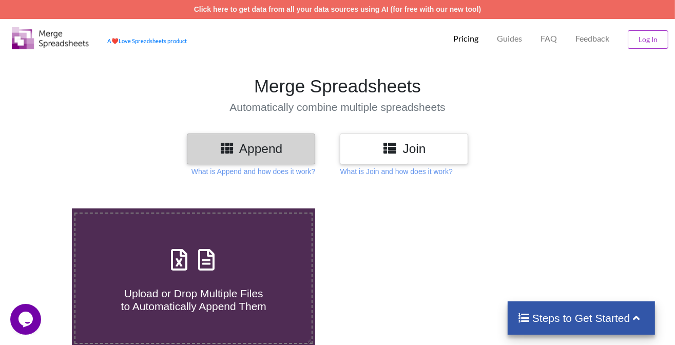
click at [193, 279] on h4 "Upload or Drop Multiple Files to Automatically Append Them" at bounding box center [193, 293] width 236 height 39
click at [45, 208] on input "Upload or Drop Multiple Files to Automatically Append Them" at bounding box center [45, 208] width 0 height 0
type input "C:\fakepath\Soil Health Card - 2025-09-16T140918.654.xlsx"
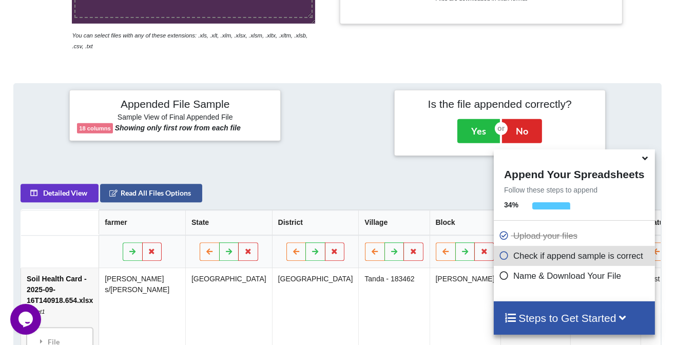
scroll to position [244, 0]
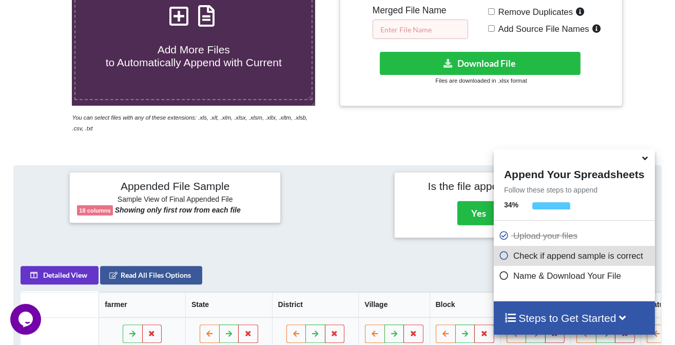
click at [419, 26] on input "text" at bounding box center [420, 28] width 95 height 19
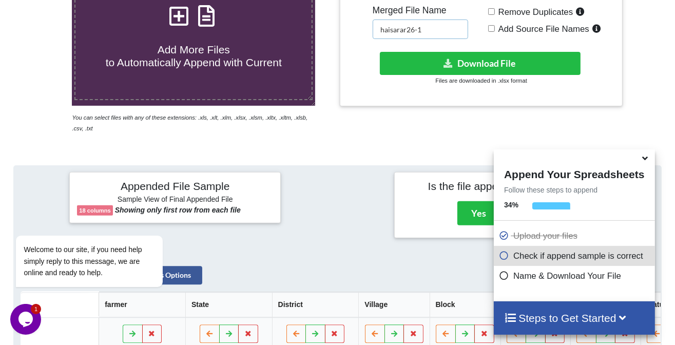
type input "haisarar26-1"
click at [499, 16] on span "Remove Duplicates" at bounding box center [534, 12] width 79 height 10
click at [495, 15] on input "Remove Duplicates" at bounding box center [491, 11] width 7 height 7
checkbox input "true"
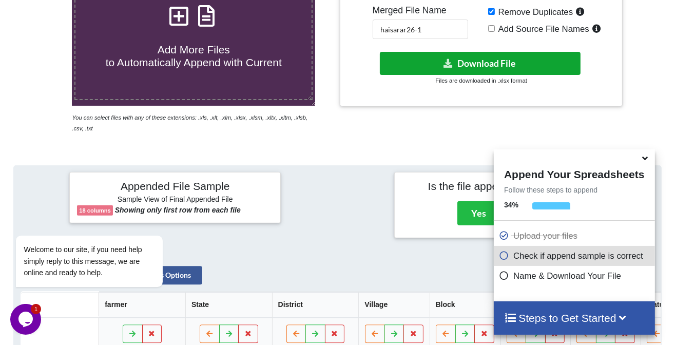
click at [464, 69] on button "Download File" at bounding box center [480, 63] width 200 height 23
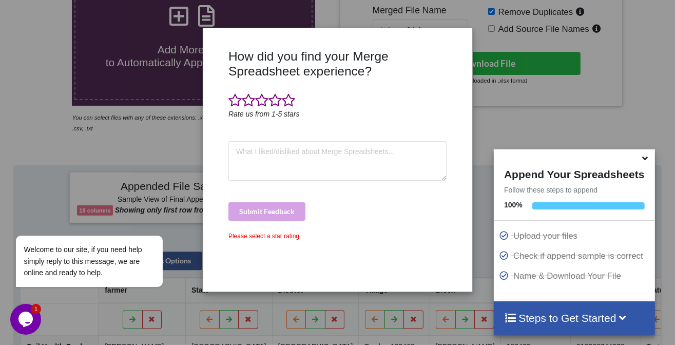
click at [643, 161] on icon at bounding box center [644, 156] width 11 height 9
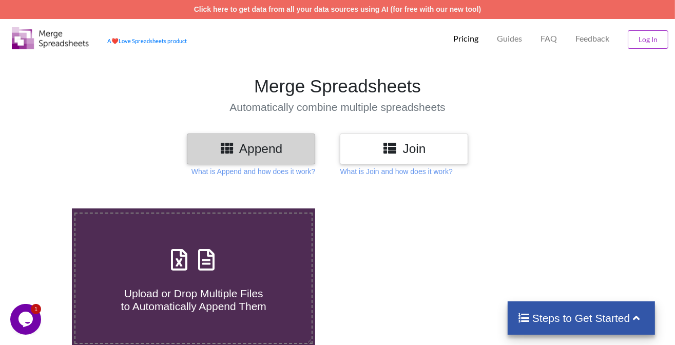
click at [180, 280] on h4 "Upload or Drop Multiple Files to Automatically Append Them" at bounding box center [193, 293] width 236 height 39
click at [45, 208] on input "Upload or Drop Multiple Files to Automatically Append Them" at bounding box center [45, 208] width 0 height 0
type input "C:\fakepath\Soil Health Card - 2025-09-16T141757.711.xlsx"
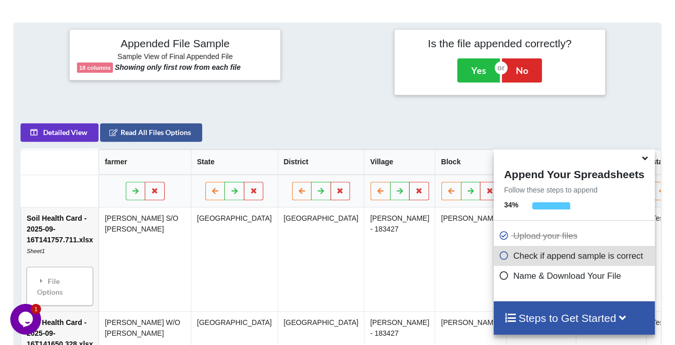
scroll to position [398, 0]
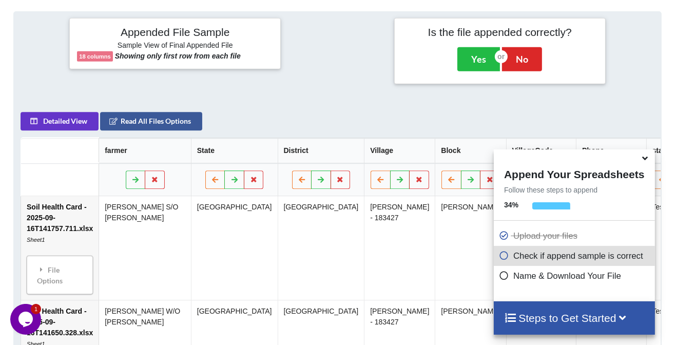
click at [645, 158] on icon at bounding box center [644, 156] width 11 height 9
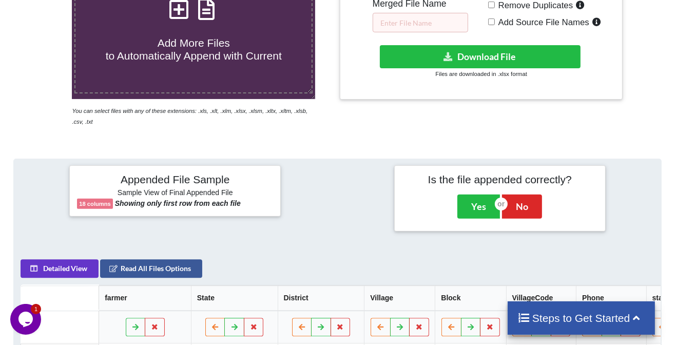
scroll to position [244, 0]
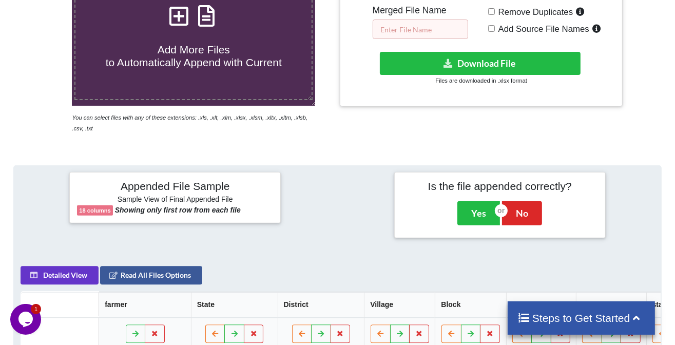
click at [421, 33] on input "text" at bounding box center [420, 28] width 95 height 19
type input "Haisar 2"
click at [498, 13] on span "Remove Duplicates" at bounding box center [534, 12] width 79 height 10
click at [495, 13] on input "Remove Duplicates" at bounding box center [491, 11] width 7 height 7
checkbox input "true"
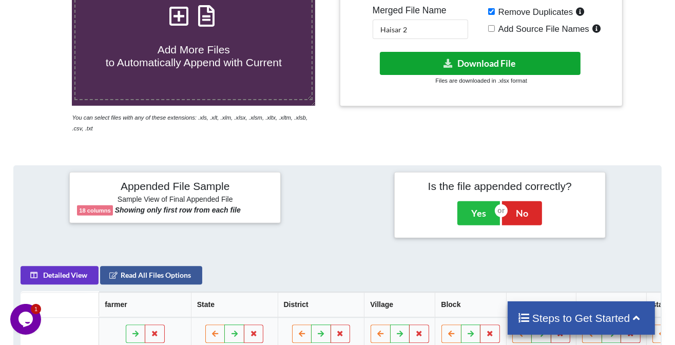
click at [489, 64] on button "Download File" at bounding box center [480, 63] width 200 height 23
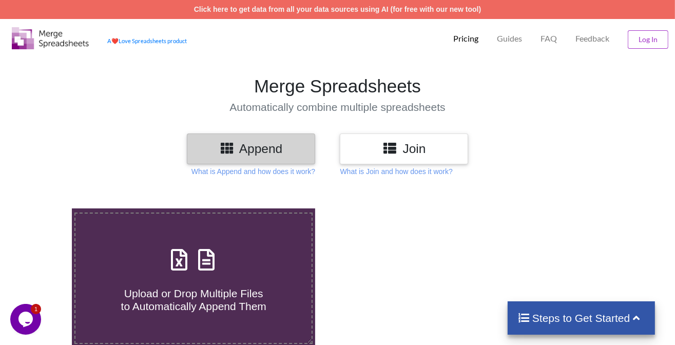
click at [170, 287] on span "Upload or Drop Multiple Files to Automatically Append Them" at bounding box center [193, 299] width 145 height 25
click at [45, 208] on input "Upload or Drop Multiple Files to Automatically Append Them" at bounding box center [45, 208] width 0 height 0
type input "C:\fakepath\Soil Health Card - 2025-09-16T143434.898.xlsx"
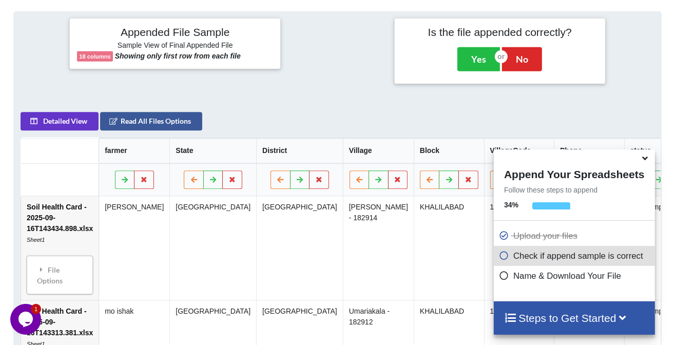
scroll to position [244, 0]
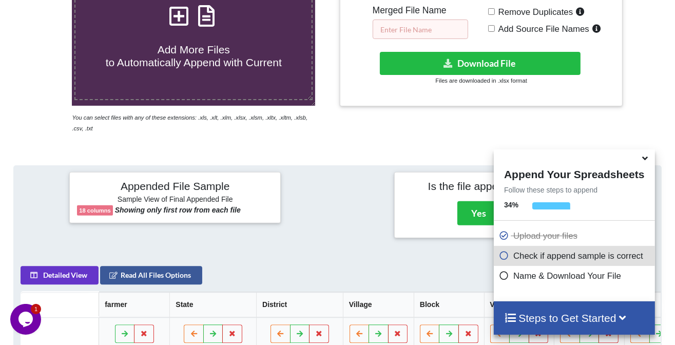
click at [412, 25] on input "text" at bounding box center [420, 28] width 95 height 19
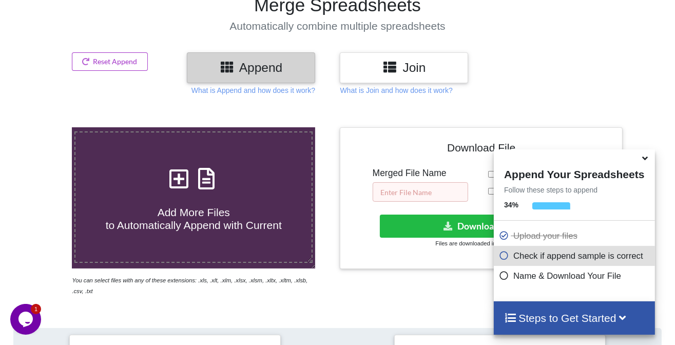
scroll to position [103, 0]
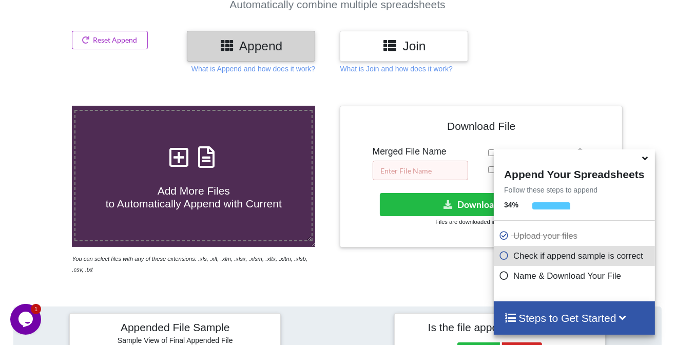
click at [408, 168] on input "text" at bounding box center [420, 170] width 95 height 19
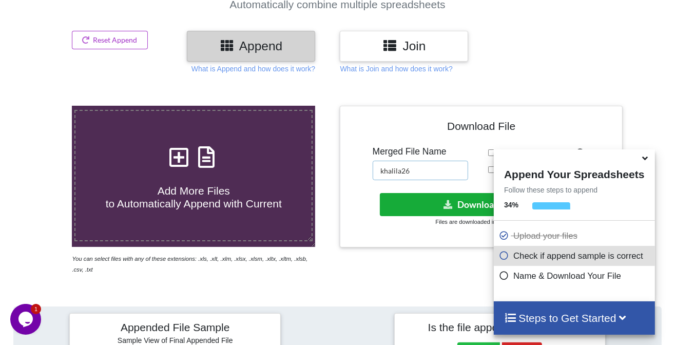
type input "khalila26"
click at [432, 201] on button "Download File" at bounding box center [480, 204] width 200 height 23
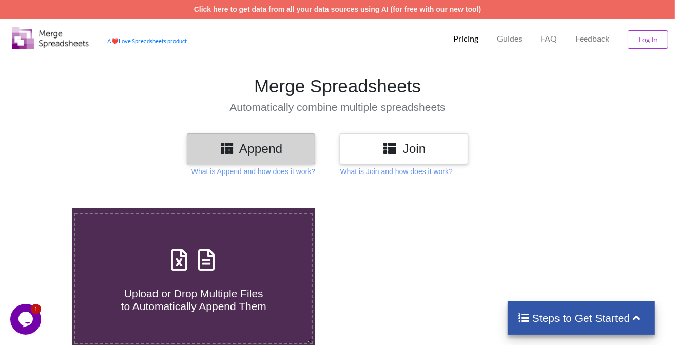
click at [202, 265] on icon at bounding box center [206, 255] width 26 height 22
click at [45, 208] on input "Upload or Drop Multiple Files to Automatically Append Them" at bounding box center [45, 208] width 0 height 0
type input "C:\fakepath\Soil Health Card - 2025-09-16T144550.225.xlsx"
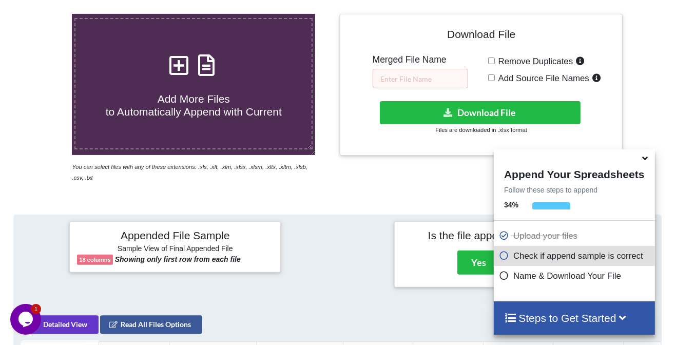
scroll to position [192, 0]
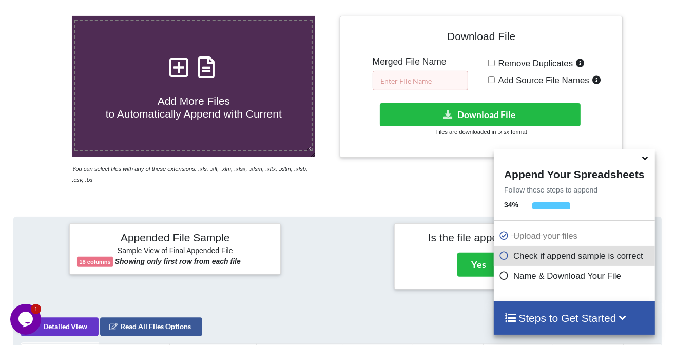
click at [415, 84] on input "text" at bounding box center [420, 80] width 95 height 19
click at [426, 77] on input "text" at bounding box center [420, 80] width 95 height 19
type input "khalila26-2"
click at [506, 61] on span "Remove Duplicates" at bounding box center [534, 63] width 79 height 10
click at [495, 61] on input "Remove Duplicates" at bounding box center [491, 63] width 7 height 7
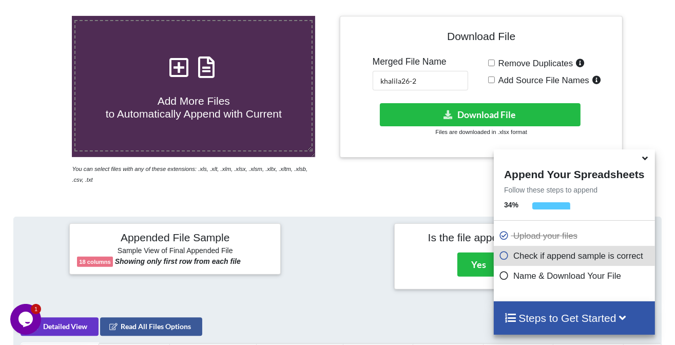
checkbox input "true"
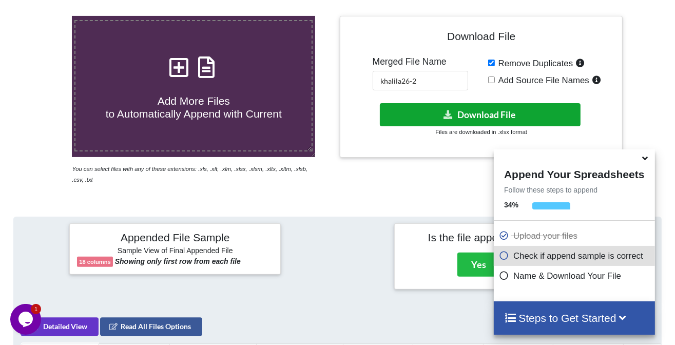
click at [493, 108] on button "Download File" at bounding box center [480, 114] width 200 height 23
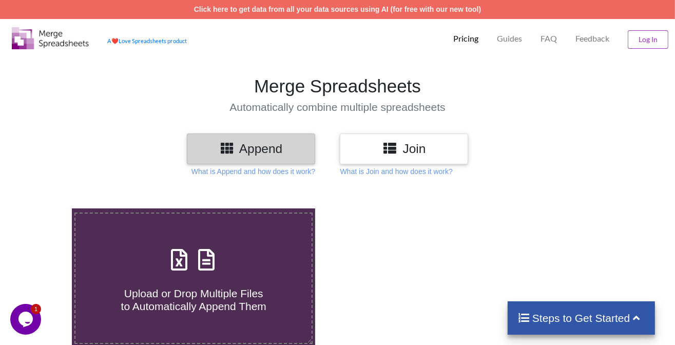
click at [191, 282] on h4 "Upload or Drop Multiple Files to Automatically Append Them" at bounding box center [193, 293] width 236 height 39
click at [45, 208] on input "Upload or Drop Multiple Files to Automatically Append Them" at bounding box center [45, 208] width 0 height 0
type input "C:\fakepath\Soil Health Card - 2025-09-16T145709.965.xlsx"
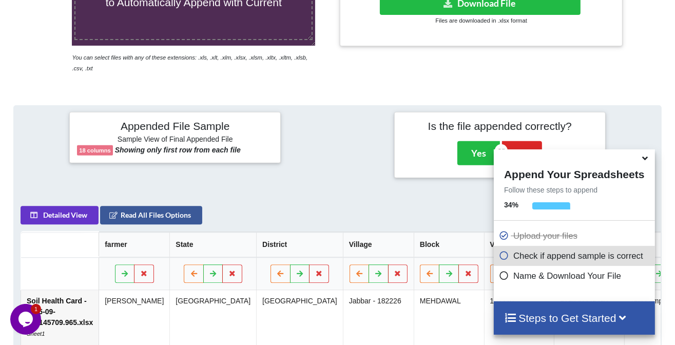
scroll to position [192, 0]
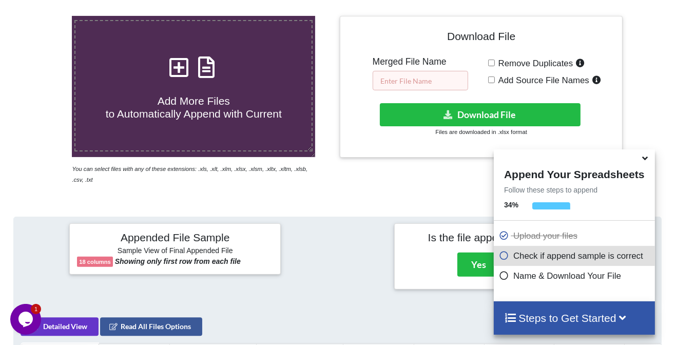
click at [425, 83] on input "text" at bounding box center [420, 80] width 95 height 19
type input "mehdawal26"
click at [515, 64] on span "Remove Duplicates" at bounding box center [534, 63] width 79 height 10
click at [495, 64] on input "Remove Duplicates" at bounding box center [491, 63] width 7 height 7
checkbox input "true"
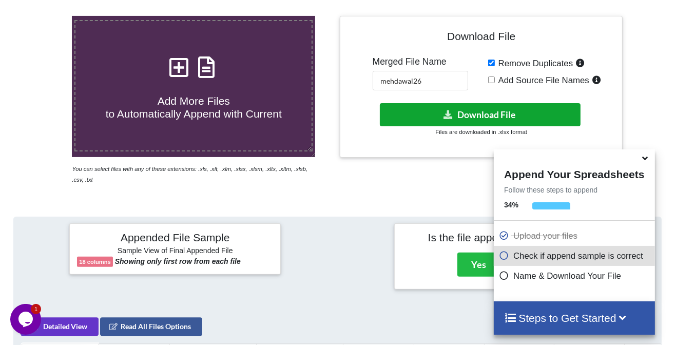
click at [463, 118] on button "Download File" at bounding box center [480, 114] width 200 height 23
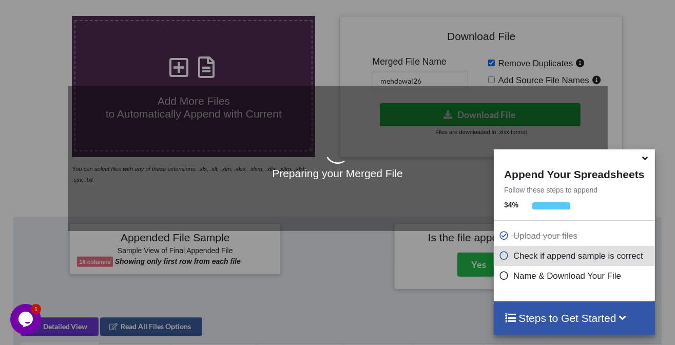
click at [643, 161] on icon at bounding box center [644, 156] width 11 height 9
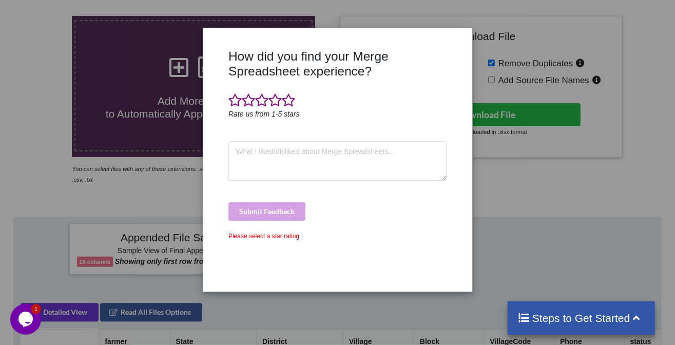
click at [648, 167] on div "How did you find your Merge Spreadsheet experience? Rate us from 1-5 stars Subm…" at bounding box center [337, 172] width 675 height 345
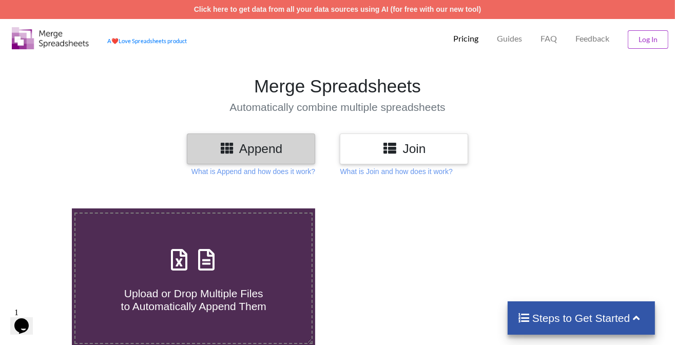
click at [213, 285] on h4 "Upload or Drop Multiple Files to Automatically Append Them" at bounding box center [193, 293] width 236 height 39
click at [45, 208] on input "Upload or Drop Multiple Files to Automatically Append Them" at bounding box center [45, 208] width 0 height 0
type input "C:\fakepath\Soil Health Card - 2025-09-16T151841.796.xlsx"
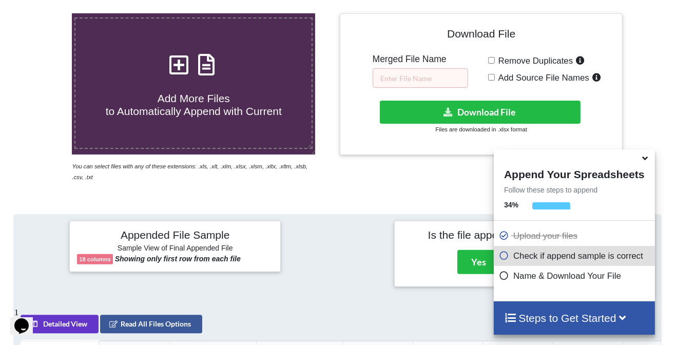
scroll to position [192, 0]
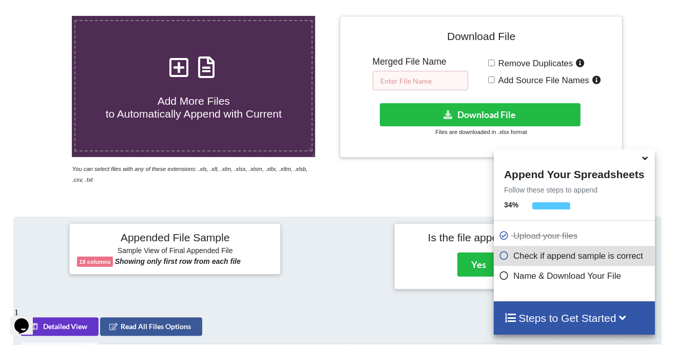
click at [412, 79] on input "text" at bounding box center [420, 80] width 95 height 19
type input "mehdawal 26-2"
click at [498, 64] on span "Remove Duplicates" at bounding box center [534, 63] width 79 height 10
click at [495, 64] on input "Remove Duplicates" at bounding box center [491, 63] width 7 height 7
checkbox input "true"
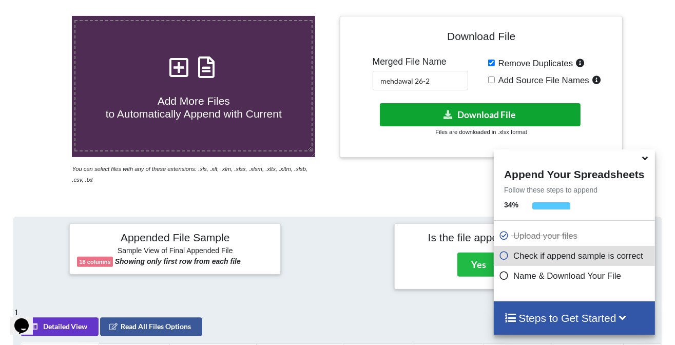
click at [482, 114] on button "Download File" at bounding box center [480, 114] width 200 height 23
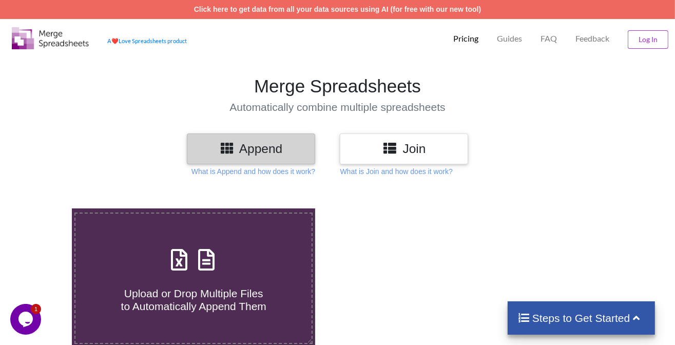
click at [238, 251] on div "Upload or Drop Multiple Files to Automatically Append Them" at bounding box center [193, 278] width 236 height 69
click at [45, 208] on input "Upload or Drop Multiple Files to Automatically Append Them" at bounding box center [45, 208] width 0 height 0
type input "C:\fakepath\Soil Health Card - 2025-09-16T153109.295.xlsx"
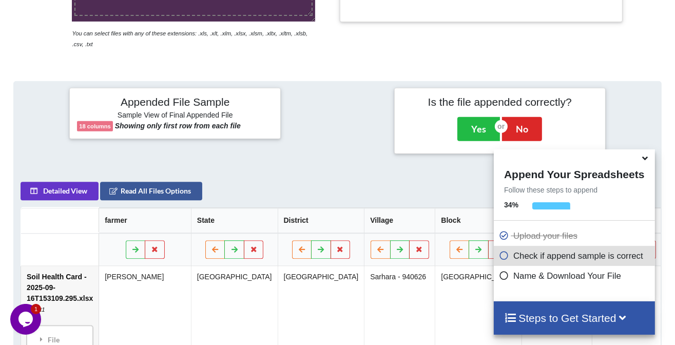
scroll to position [192, 0]
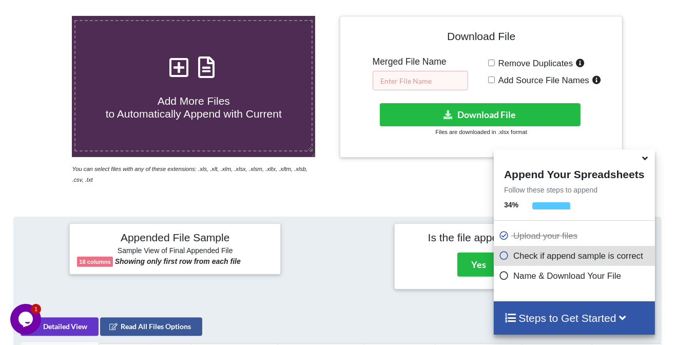
click at [434, 80] on input "text" at bounding box center [420, 80] width 95 height 19
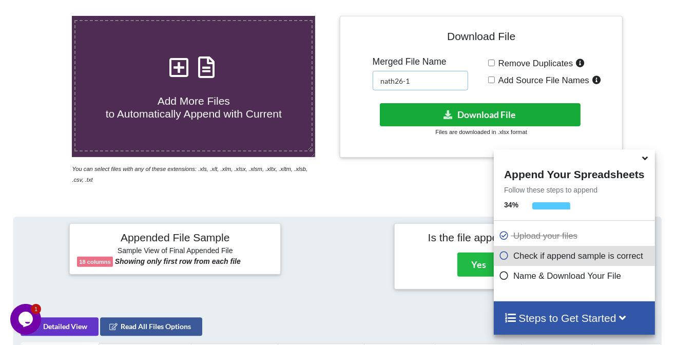
type input "nath26-1"
click at [447, 114] on icon at bounding box center [448, 114] width 11 height 8
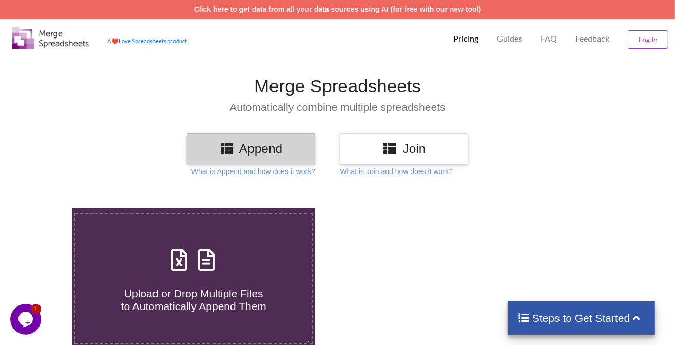
click at [163, 269] on div "Upload or Drop Multiple Files to Automatically Append Them" at bounding box center [193, 278] width 236 height 69
click at [45, 208] on input "Upload or Drop Multiple Files to Automatically Append Them" at bounding box center [45, 208] width 0 height 0
type input "C:\fakepath\Soil Health Card - 2025-09-16T153615.841.xlsx"
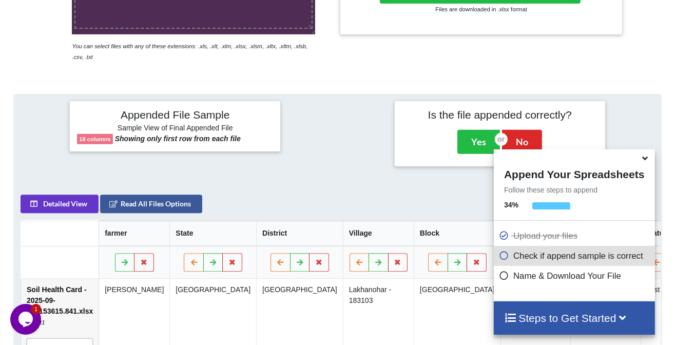
scroll to position [244, 0]
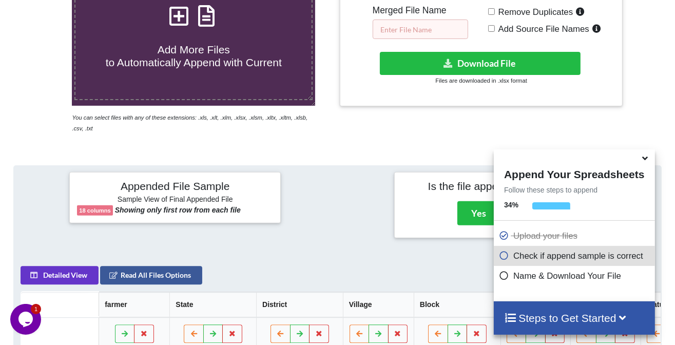
click at [438, 36] on input "text" at bounding box center [420, 28] width 95 height 19
click at [398, 30] on input "nath16-2" at bounding box center [420, 28] width 95 height 19
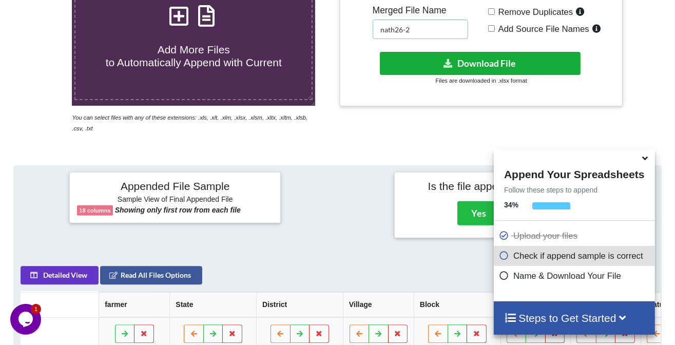
type input "nath26-2"
click at [482, 64] on button "Download File" at bounding box center [480, 63] width 200 height 23
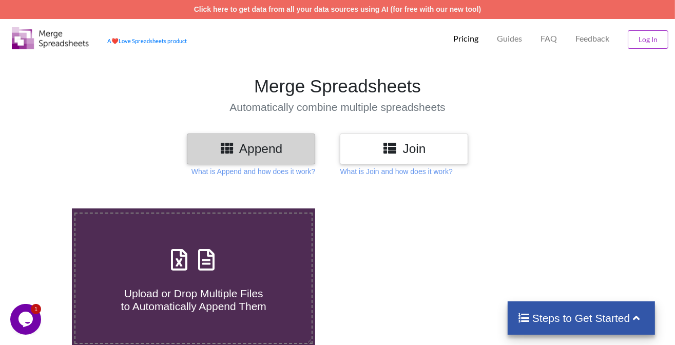
click at [188, 269] on span at bounding box center [193, 260] width 54 height 24
click at [45, 208] on input "Upload or Drop Multiple Files to Automatically Append Them" at bounding box center [45, 208] width 0 height 0
type input "C:\fakepath\Soil Health Card - 2025-09-16T160017.721.xlsx"
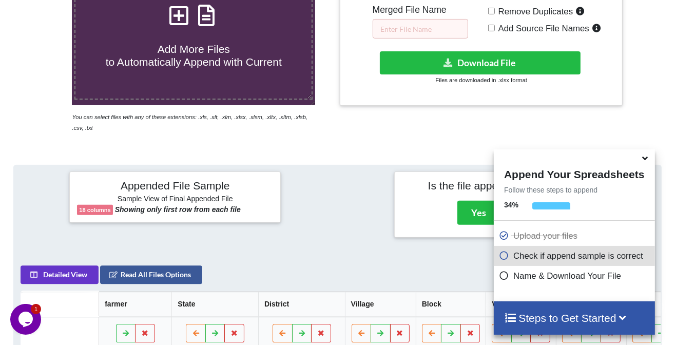
scroll to position [244, 0]
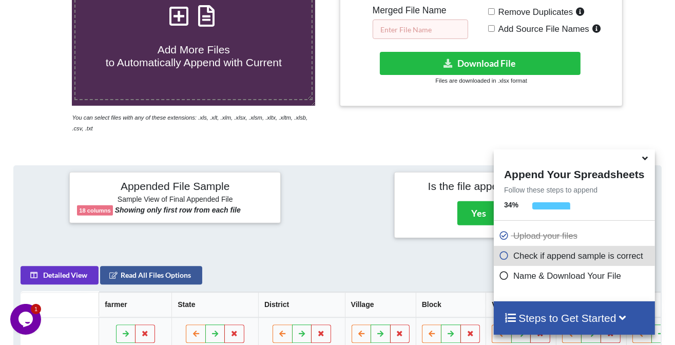
click at [419, 33] on input "text" at bounding box center [420, 28] width 95 height 19
type input "pauli1"
click at [505, 12] on span "Remove Duplicates" at bounding box center [534, 12] width 79 height 10
click at [495, 12] on input "Remove Duplicates" at bounding box center [491, 11] width 7 height 7
checkbox input "true"
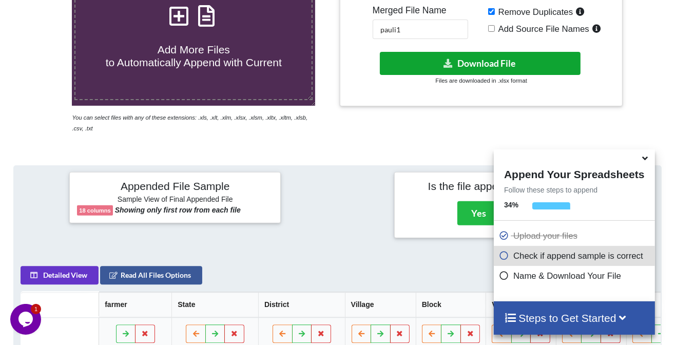
click at [478, 61] on button "Download File" at bounding box center [480, 63] width 200 height 23
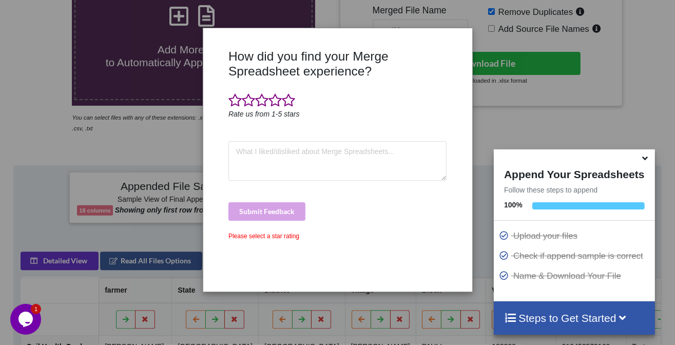
click at [654, 111] on div "How did you find your Merge Spreadsheet experience? Rate us from 1-5 stars Subm…" at bounding box center [337, 172] width 675 height 345
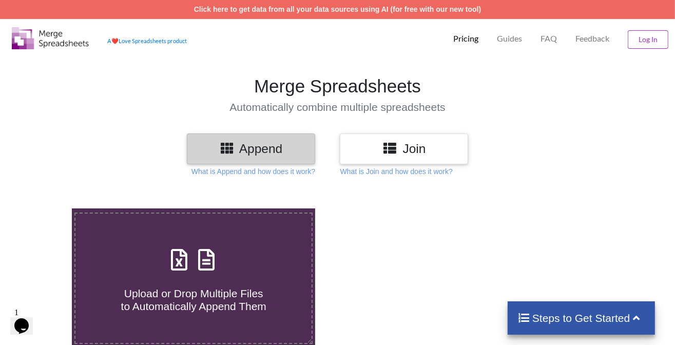
click at [223, 287] on span "Upload or Drop Multiple Files to Automatically Append Them" at bounding box center [193, 299] width 145 height 25
click at [45, 208] on input "Upload or Drop Multiple Files to Automatically Append Them" at bounding box center [45, 208] width 0 height 0
type input "C:\fakepath\Soil Health Card - 2025-09-16T160555.797.xlsx"
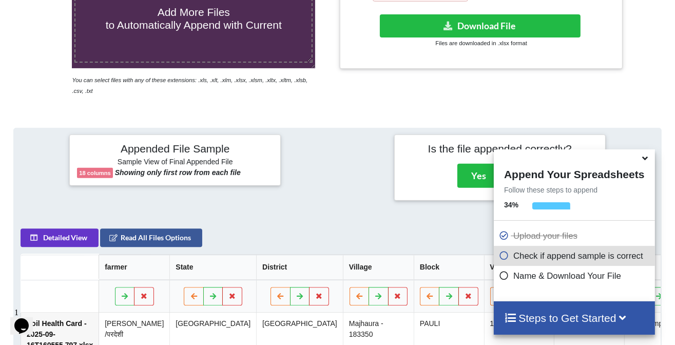
scroll to position [192, 0]
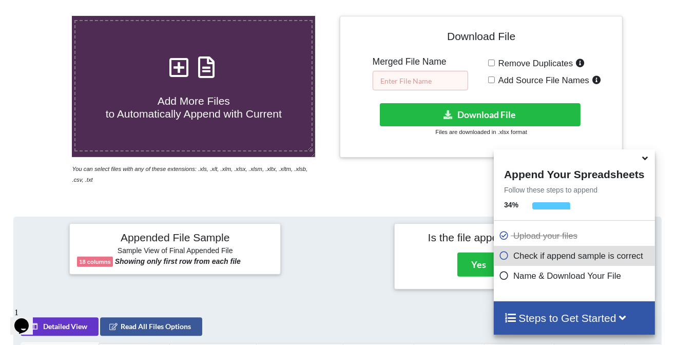
click at [402, 71] on input "text" at bounding box center [420, 80] width 95 height 19
type input "pauli26-2"
click at [498, 60] on span "Remove Duplicates" at bounding box center [534, 63] width 79 height 10
click at [495, 60] on input "Remove Duplicates" at bounding box center [491, 63] width 7 height 7
checkbox input "true"
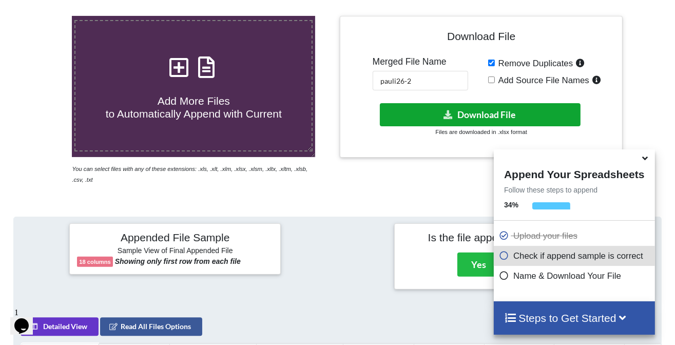
click at [479, 110] on button "Download File" at bounding box center [480, 114] width 200 height 23
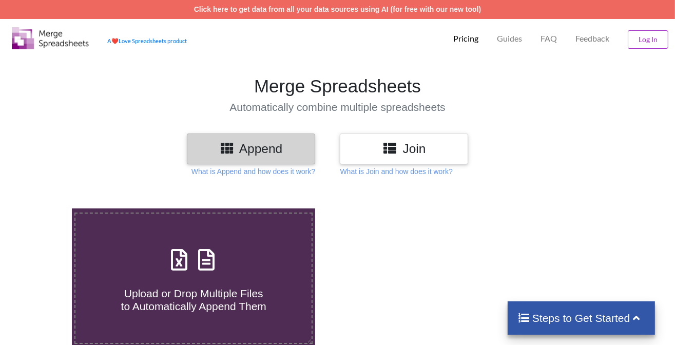
click at [209, 265] on icon at bounding box center [206, 255] width 26 height 22
click at [45, 208] on input "Upload or Drop Multiple Files to Automatically Append Them" at bounding box center [45, 208] width 0 height 0
type input "C:\fakepath\Soil Health Card - 2025-09-16T162309.153.xlsx"
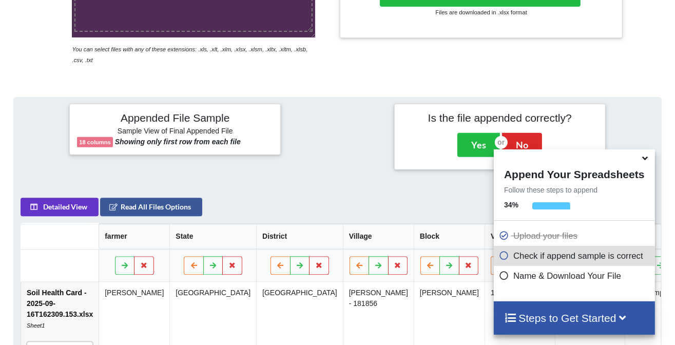
scroll to position [244, 0]
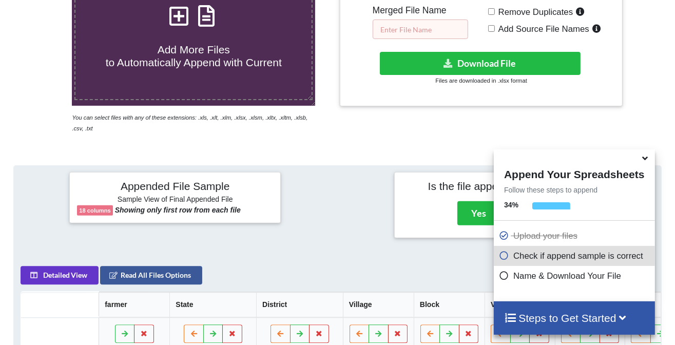
click at [451, 28] on input "text" at bounding box center [420, 28] width 95 height 19
type input "santha26-1"
click at [511, 14] on span "Remove Duplicates" at bounding box center [534, 12] width 79 height 10
click at [495, 14] on input "Remove Duplicates" at bounding box center [491, 11] width 7 height 7
checkbox input "true"
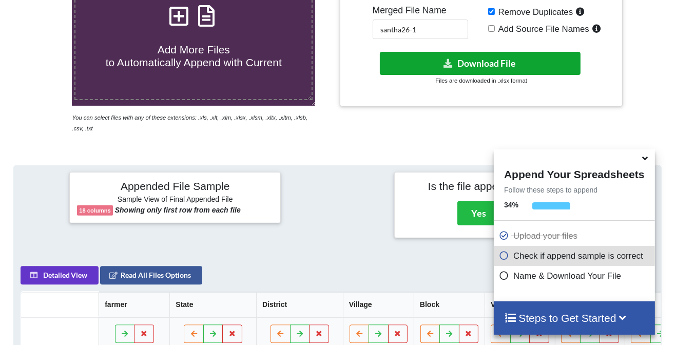
click at [495, 61] on button "Download File" at bounding box center [480, 63] width 200 height 23
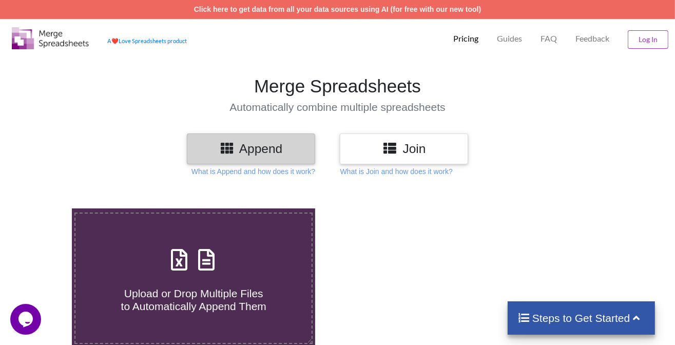
click at [208, 260] on icon at bounding box center [206, 255] width 26 height 22
click at [45, 208] on input "Upload or Drop Multiple Files to Automatically Append Them" at bounding box center [45, 208] width 0 height 0
type input "C:\fakepath\Soil Health Card - 2025-09-16T162804.701.xlsx"
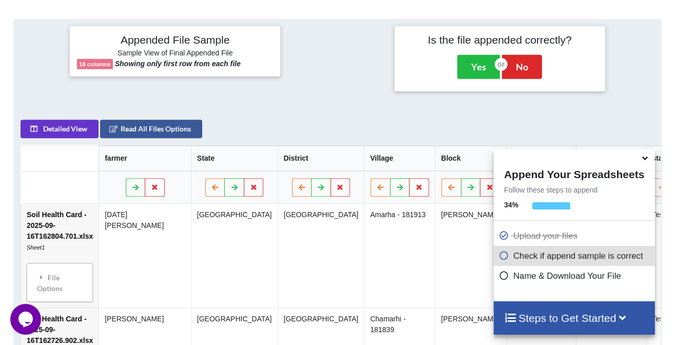
scroll to position [244, 0]
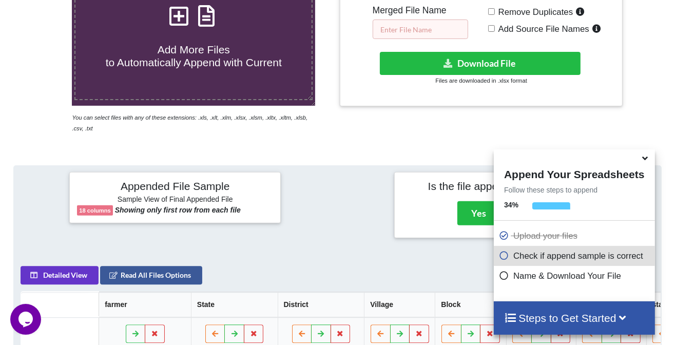
click at [405, 30] on input "text" at bounding box center [420, 28] width 95 height 19
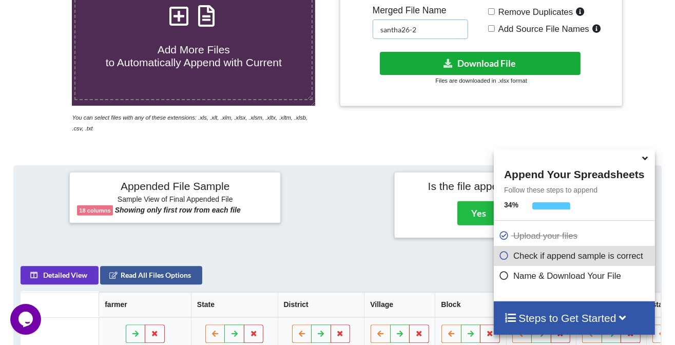
type input "santha26-2"
click at [446, 64] on icon at bounding box center [448, 63] width 11 height 8
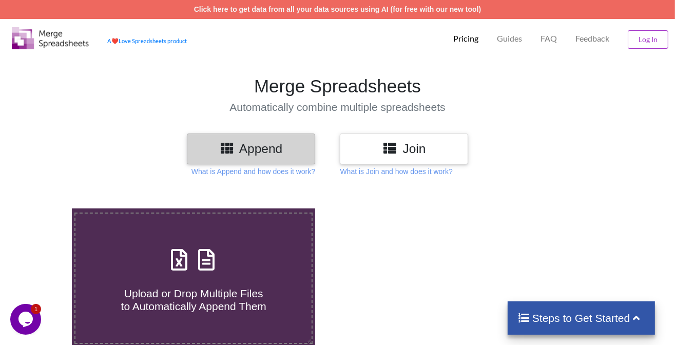
click at [472, 219] on div at bounding box center [480, 292] width 287 height 169
